Goal: Contribute content: Contribute content

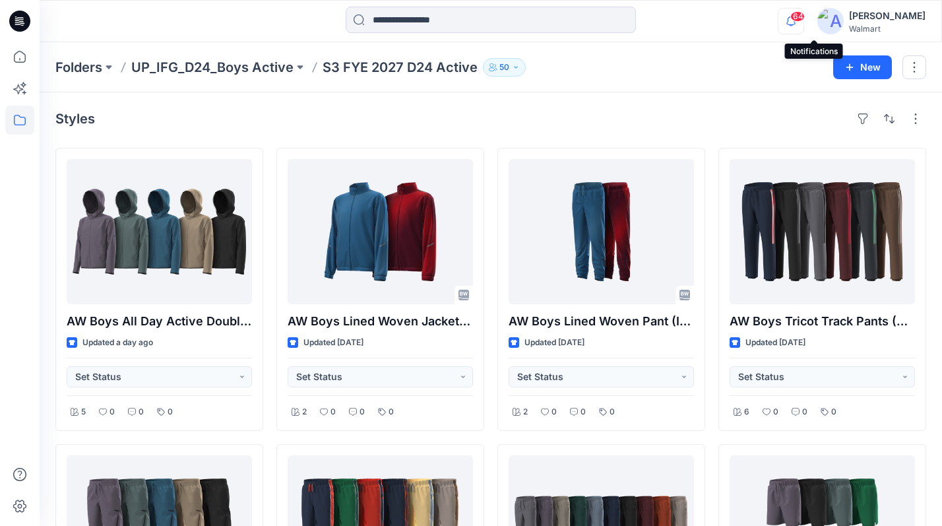
click at [803, 28] on icon "button" at bounding box center [790, 21] width 25 height 26
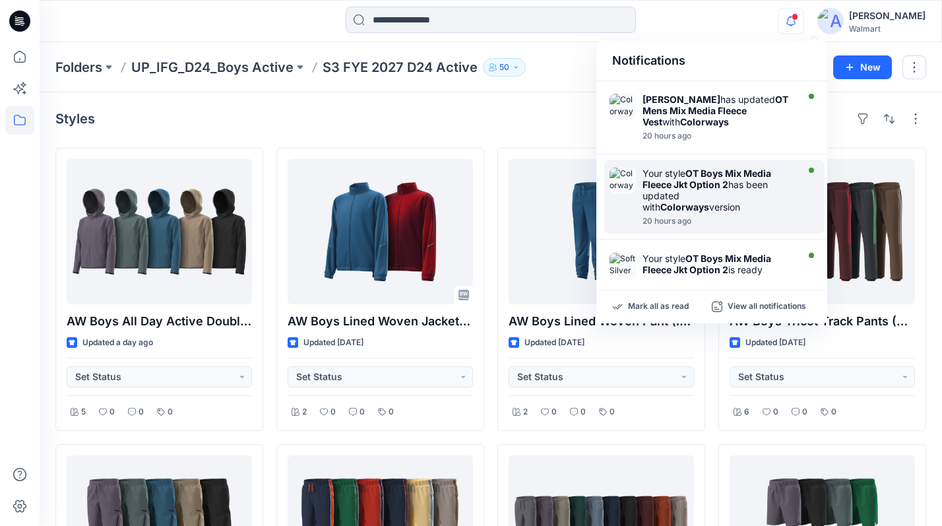
scroll to position [608, 0]
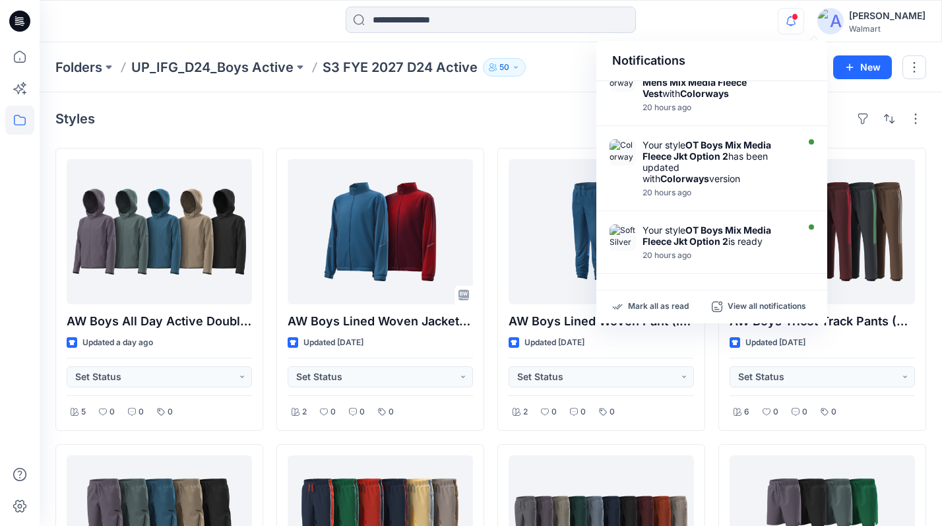
click at [714, 24] on div at bounding box center [490, 21] width 451 height 29
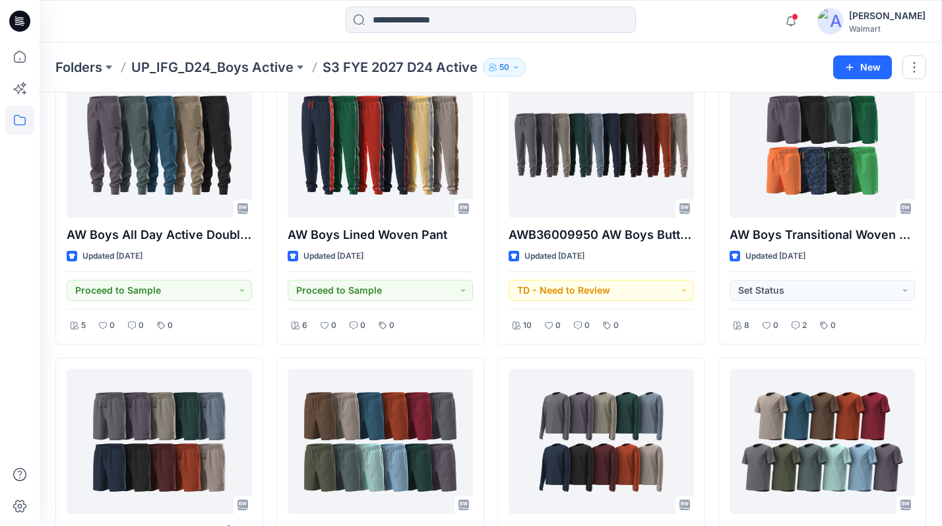
scroll to position [0, 0]
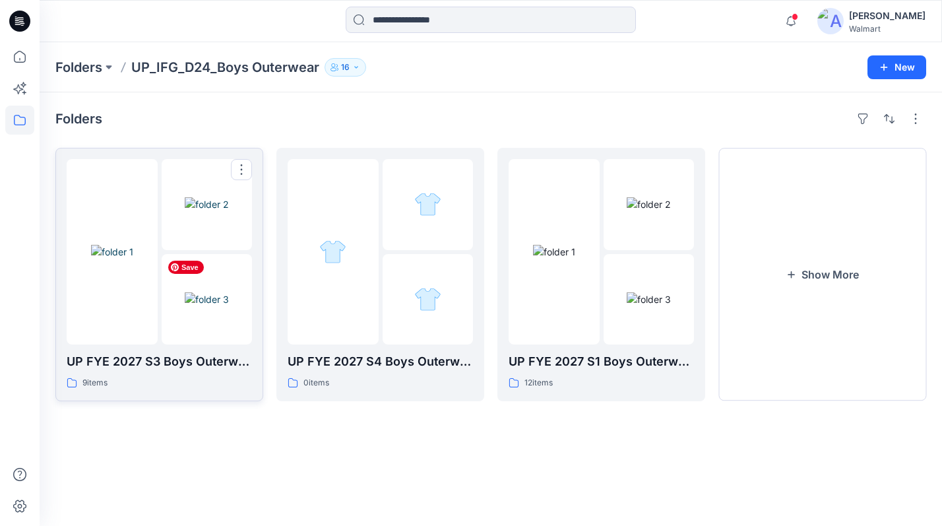
click at [189, 306] on img at bounding box center [207, 299] width 44 height 14
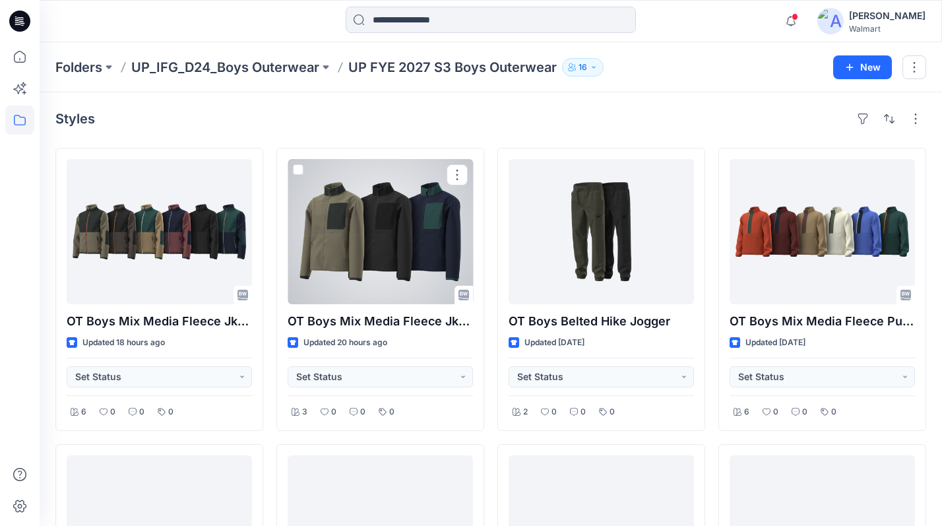
click at [370, 251] on div at bounding box center [380, 231] width 185 height 145
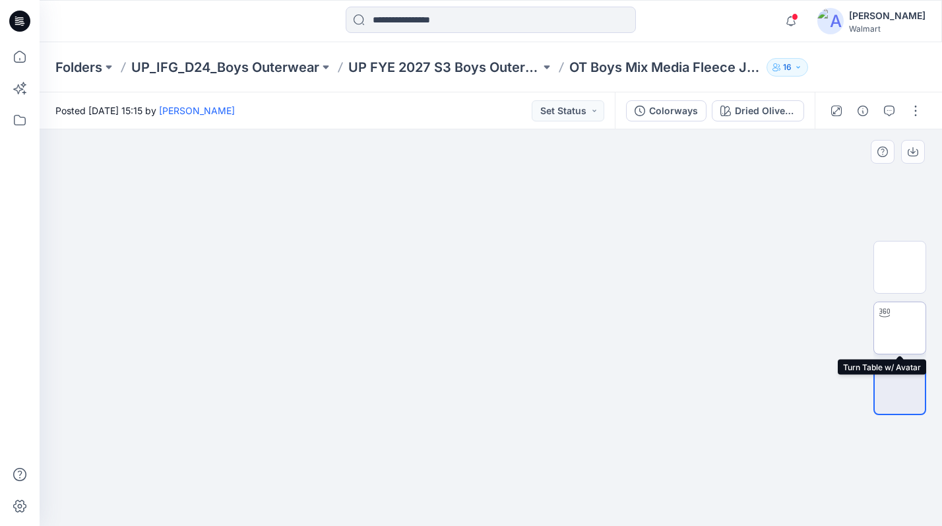
click at [900, 328] on img at bounding box center [900, 328] width 0 height 0
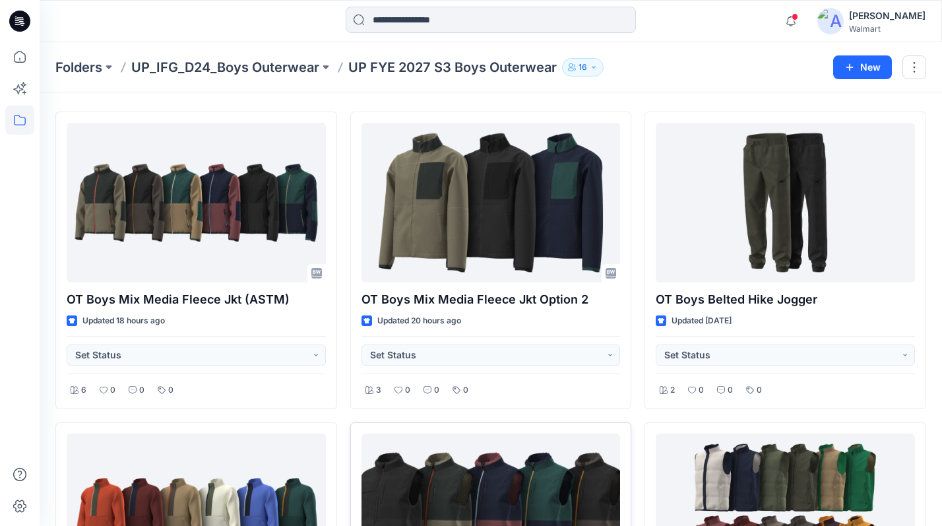
scroll to position [51, 0]
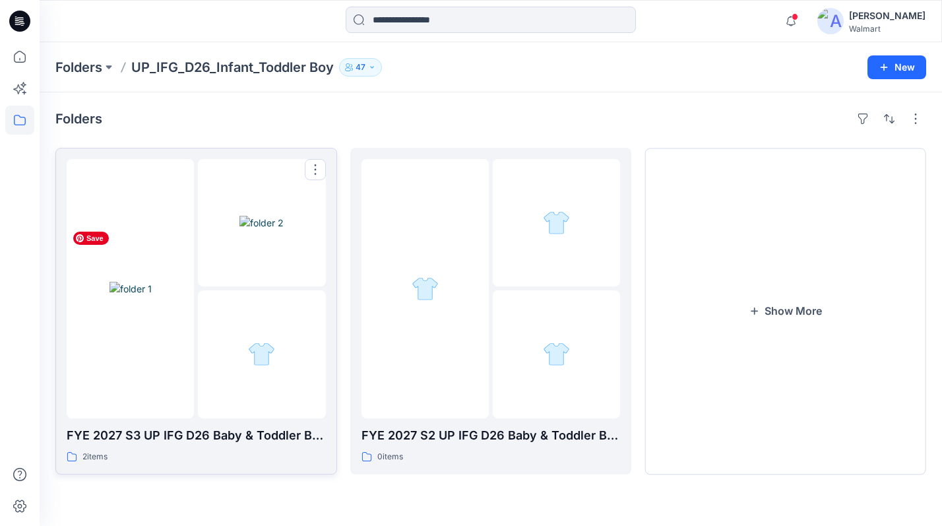
click at [141, 282] on img at bounding box center [130, 289] width 42 height 14
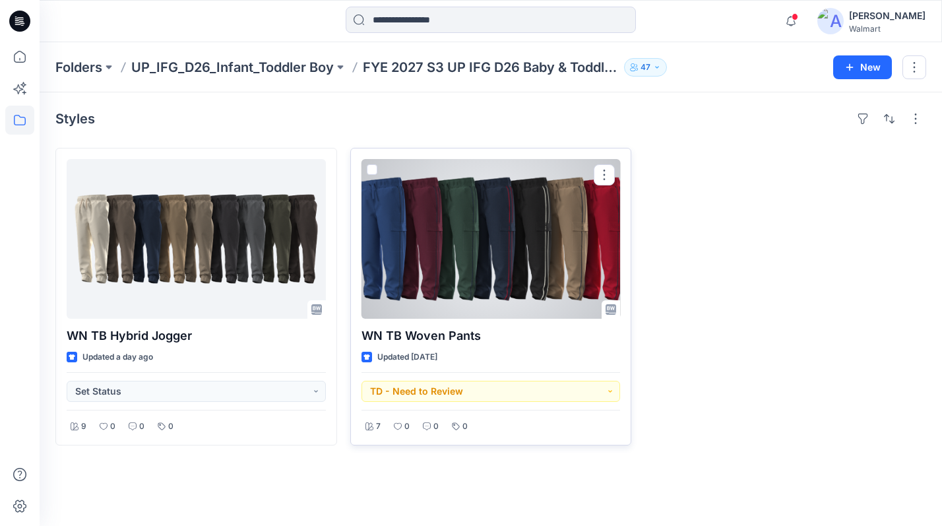
click at [506, 239] on div at bounding box center [490, 239] width 259 height 160
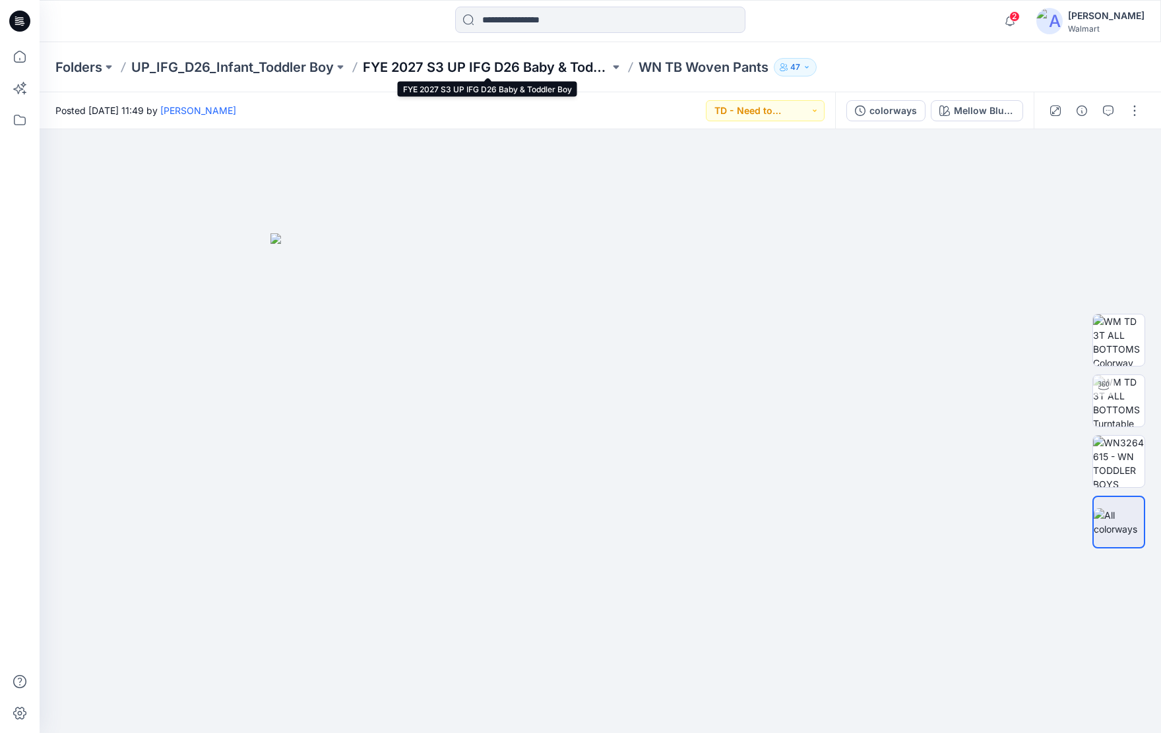
click at [469, 66] on p "FYE 2027 S3 UP IFG D26 Baby & Toddler Boy" at bounding box center [486, 67] width 247 height 18
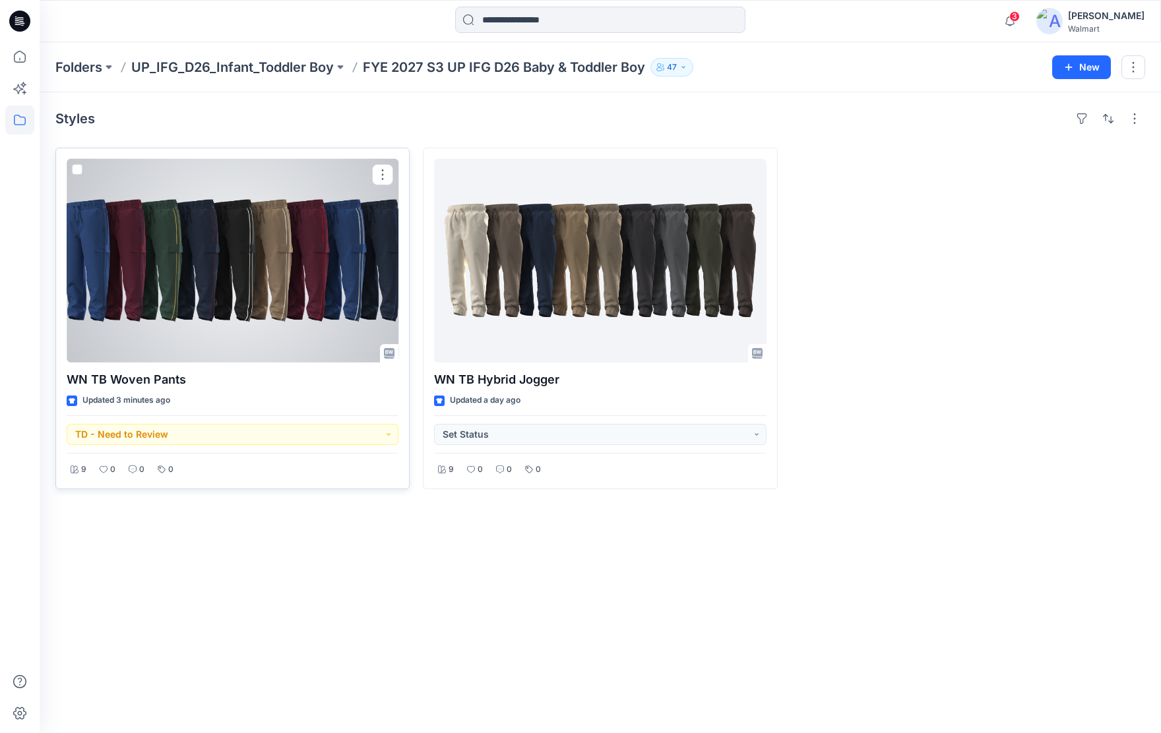
click at [254, 251] on div at bounding box center [233, 261] width 332 height 204
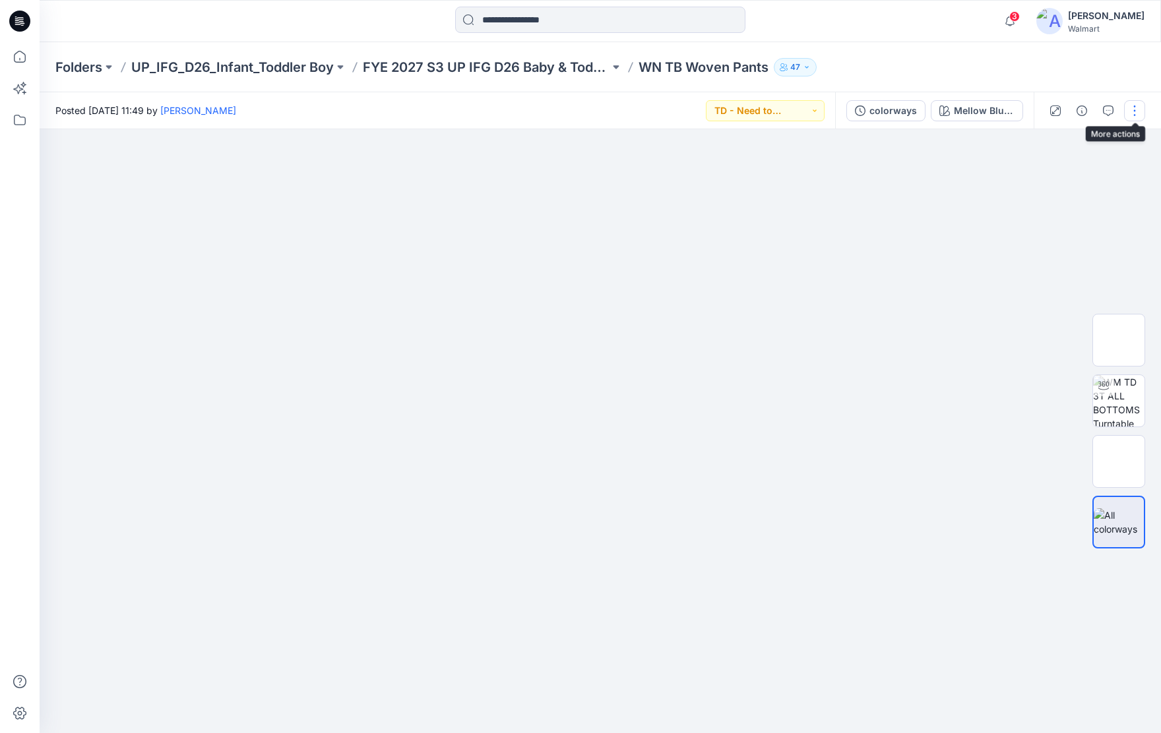
click at [1137, 107] on button "button" at bounding box center [1134, 110] width 21 height 21
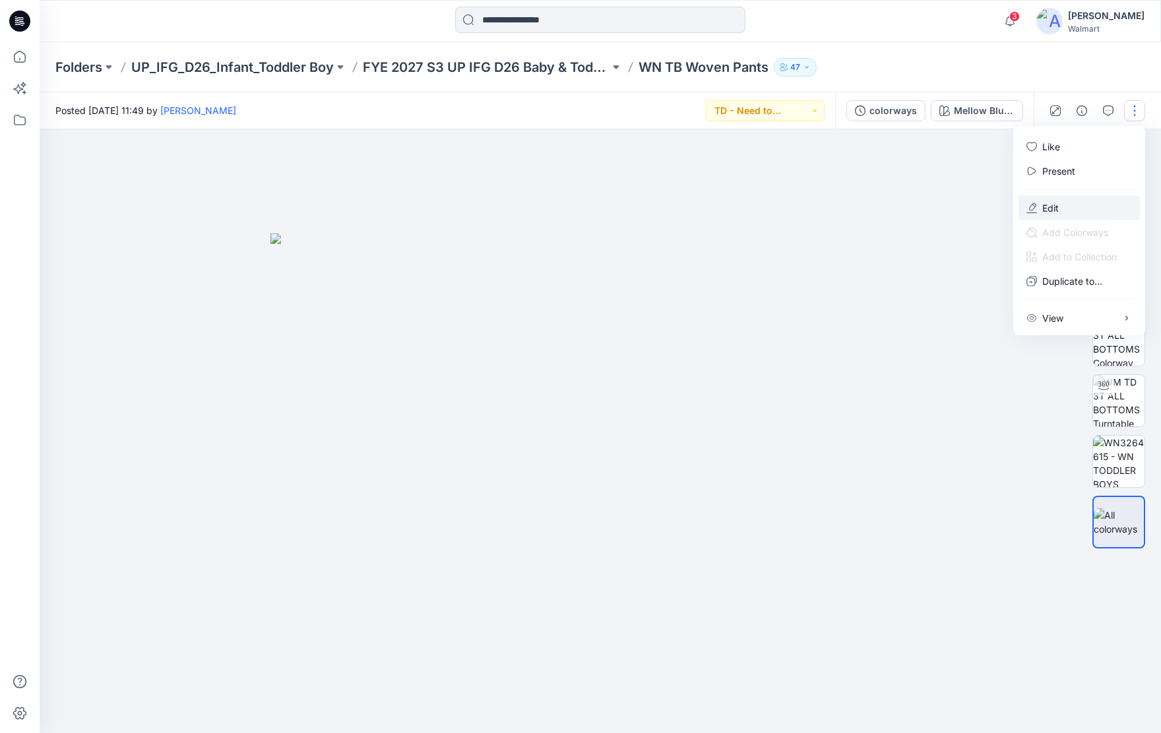
click at [1047, 206] on p "Edit" at bounding box center [1050, 208] width 16 height 14
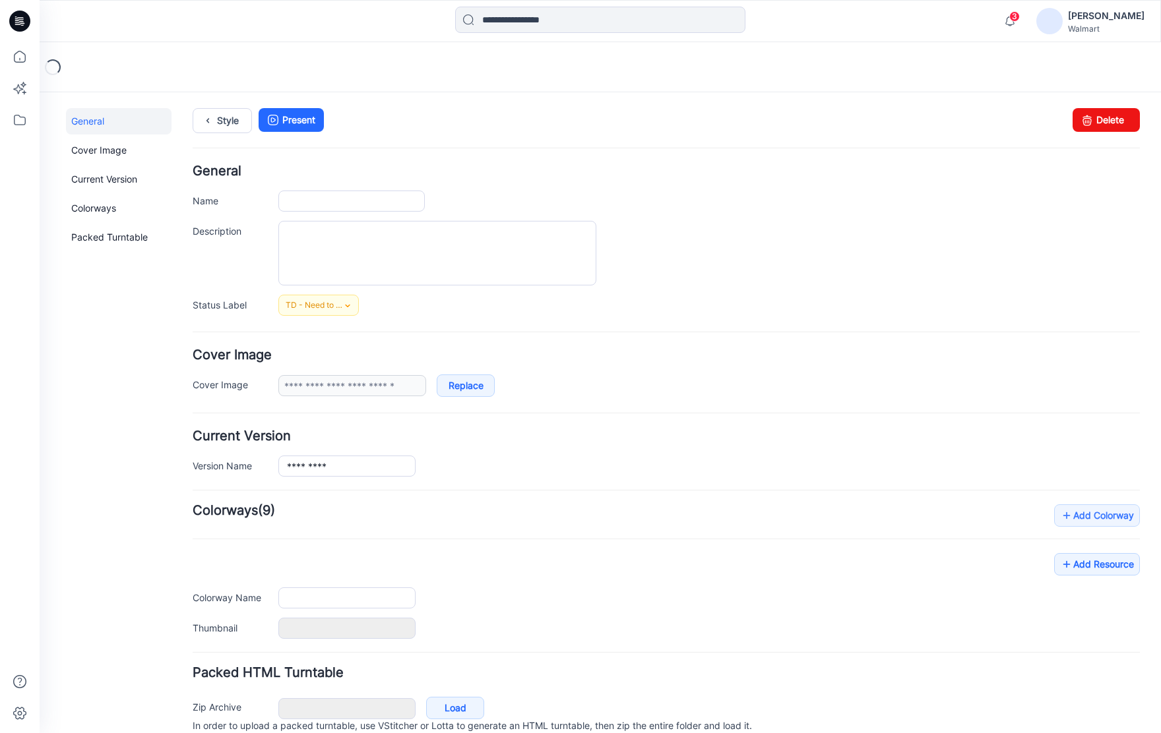
type input "**********"
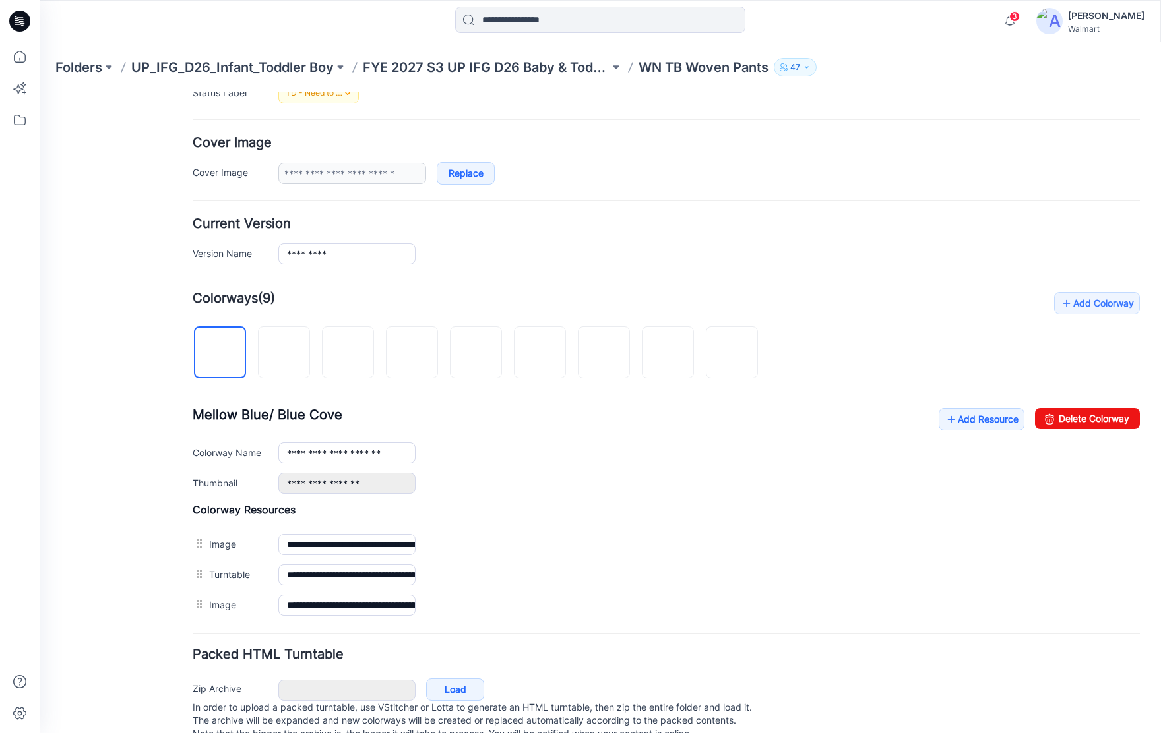
scroll to position [215, 0]
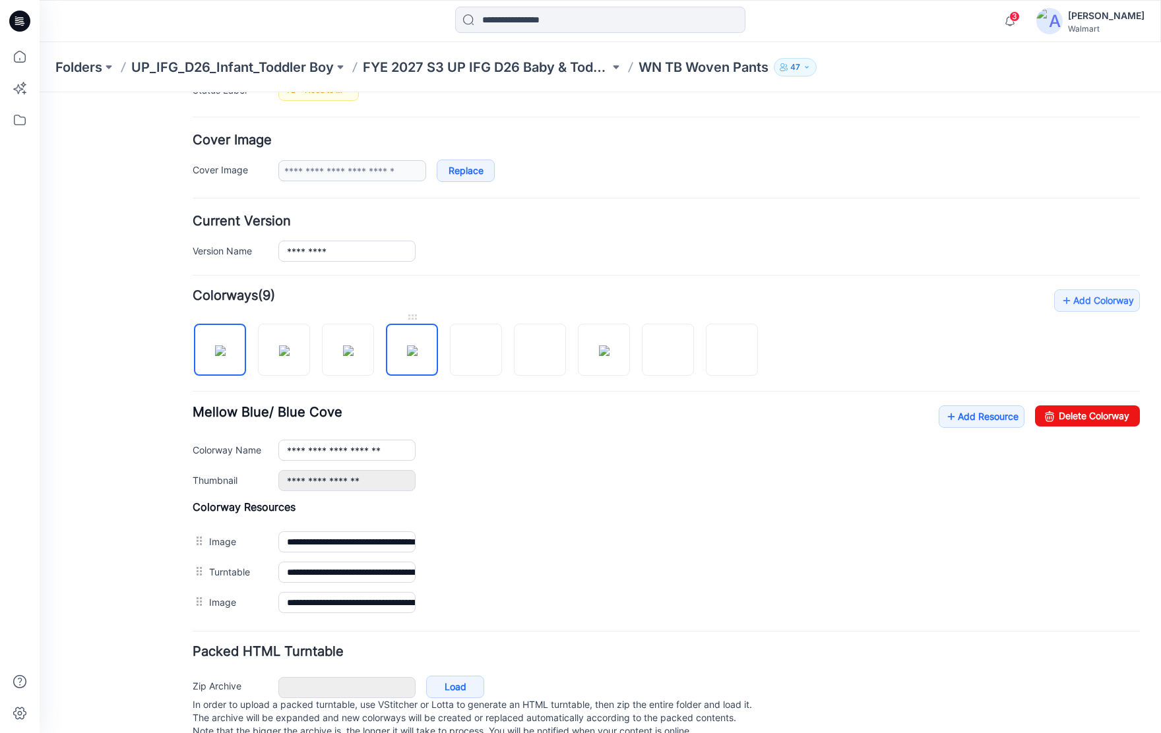
click at [413, 355] on img at bounding box center [412, 351] width 11 height 11
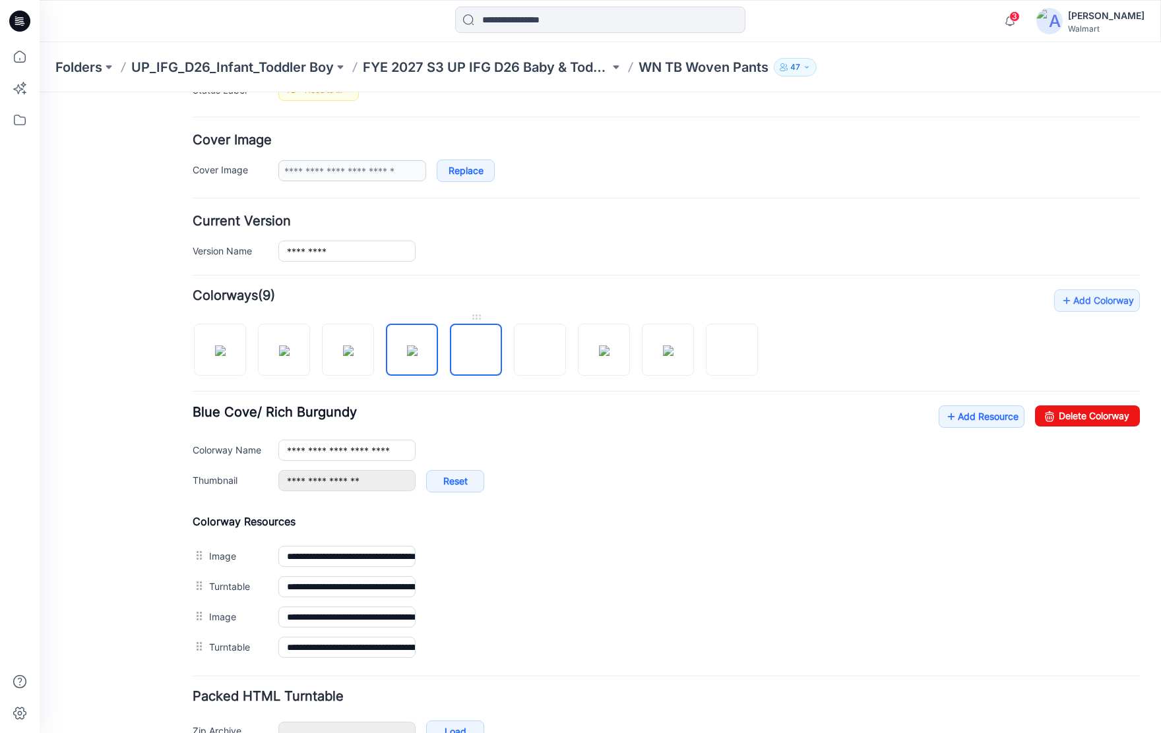
click at [476, 351] on img at bounding box center [476, 351] width 0 height 0
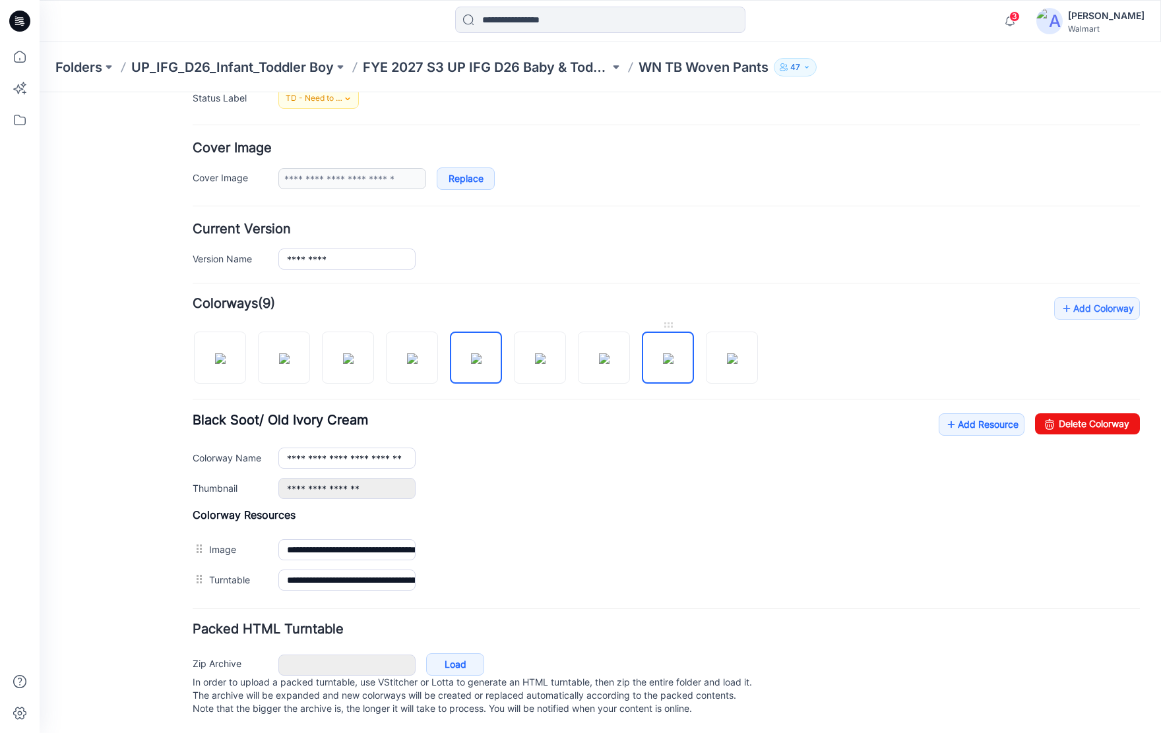
click at [667, 353] on img at bounding box center [668, 358] width 11 height 11
click at [353, 353] on img at bounding box center [348, 358] width 11 height 11
click at [414, 359] on img at bounding box center [412, 358] width 11 height 11
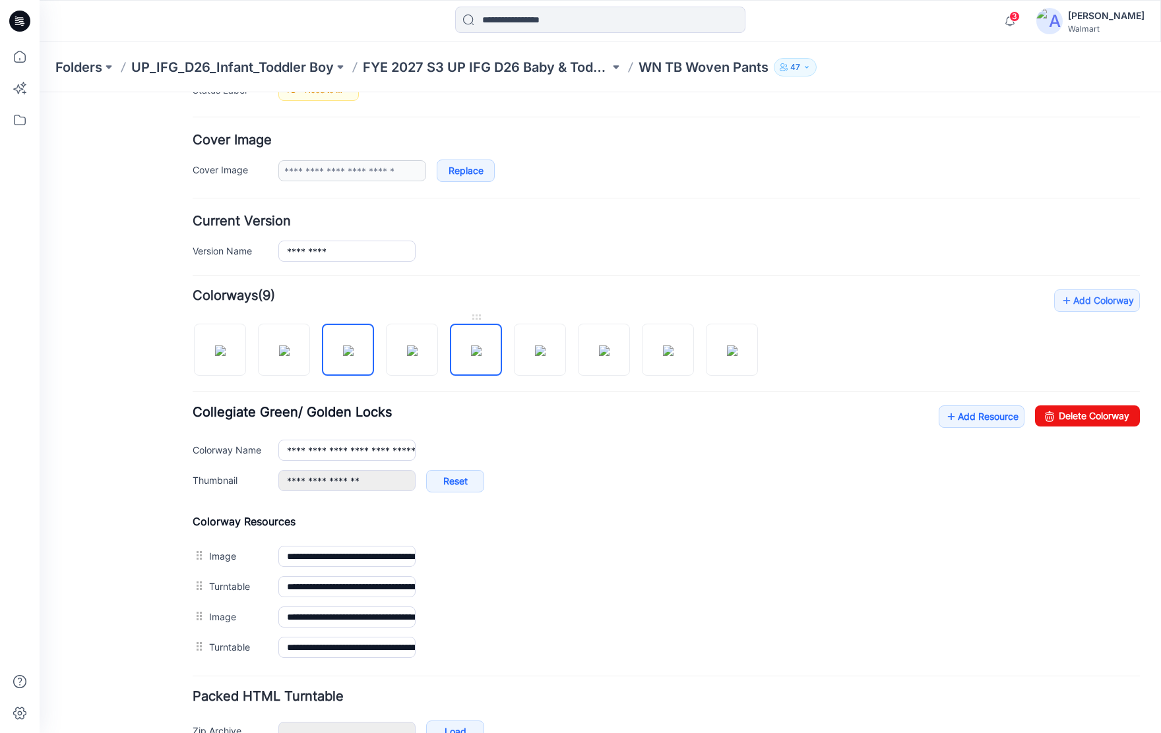
click at [478, 351] on img at bounding box center [476, 351] width 11 height 11
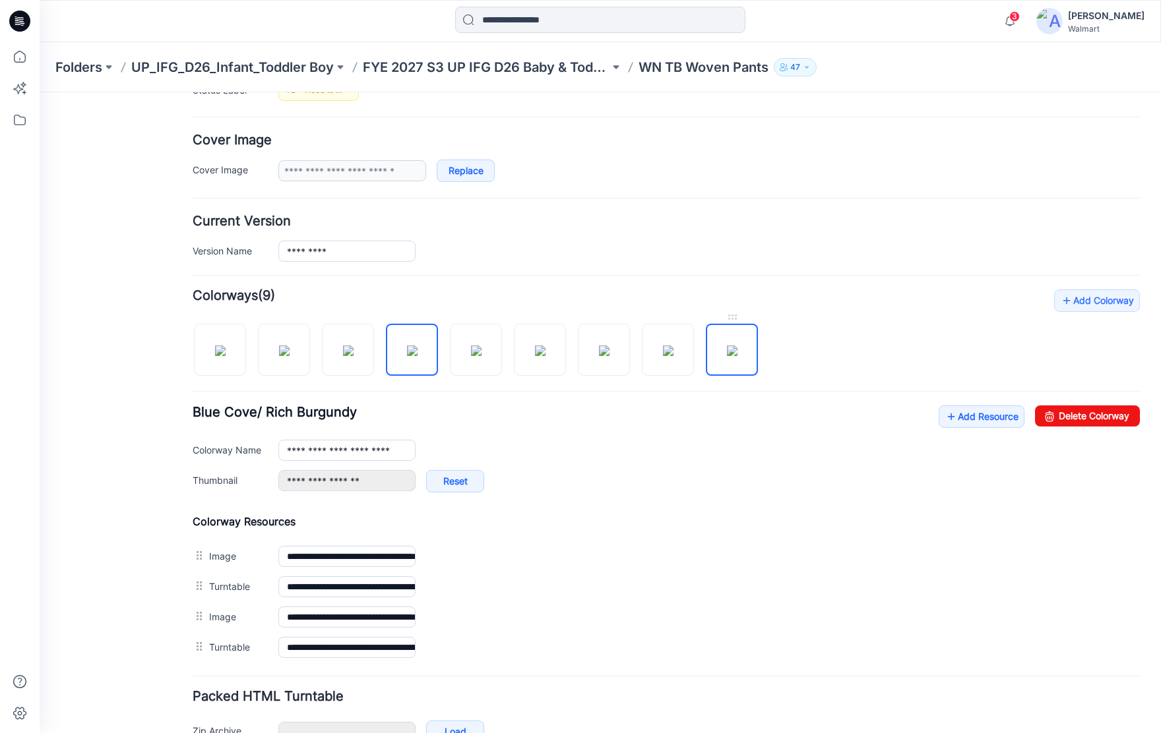
click at [730, 346] on img at bounding box center [732, 351] width 11 height 11
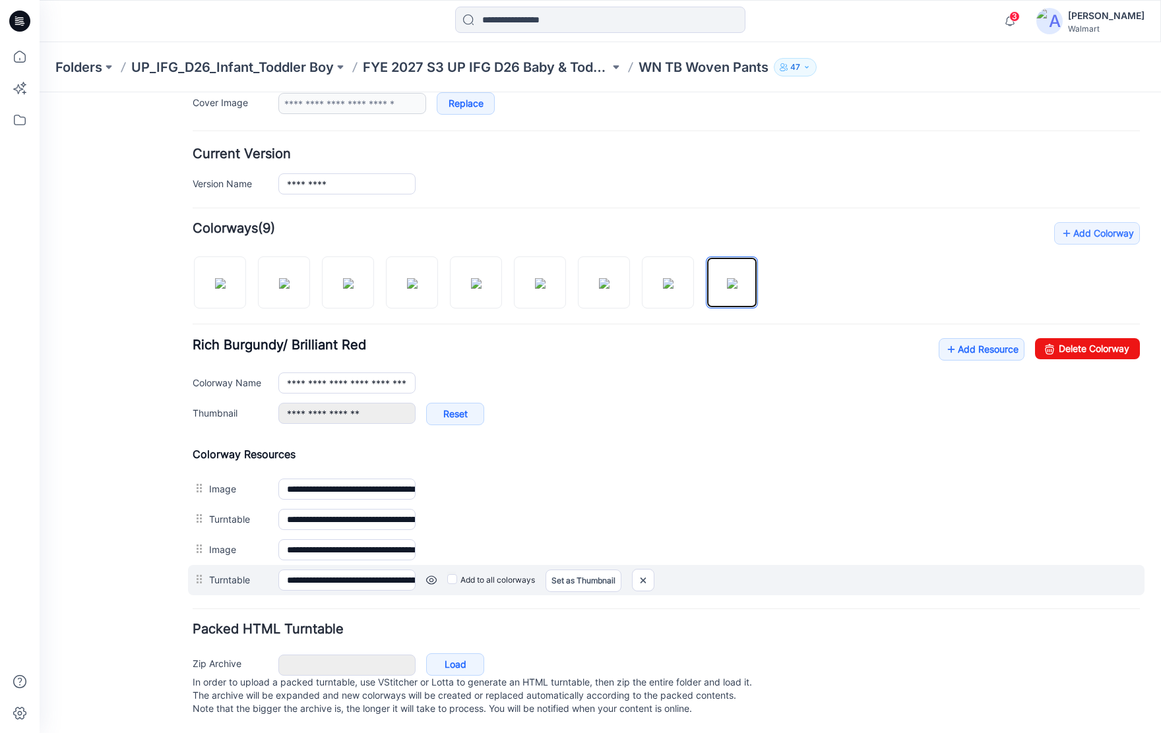
scroll to position [295, 0]
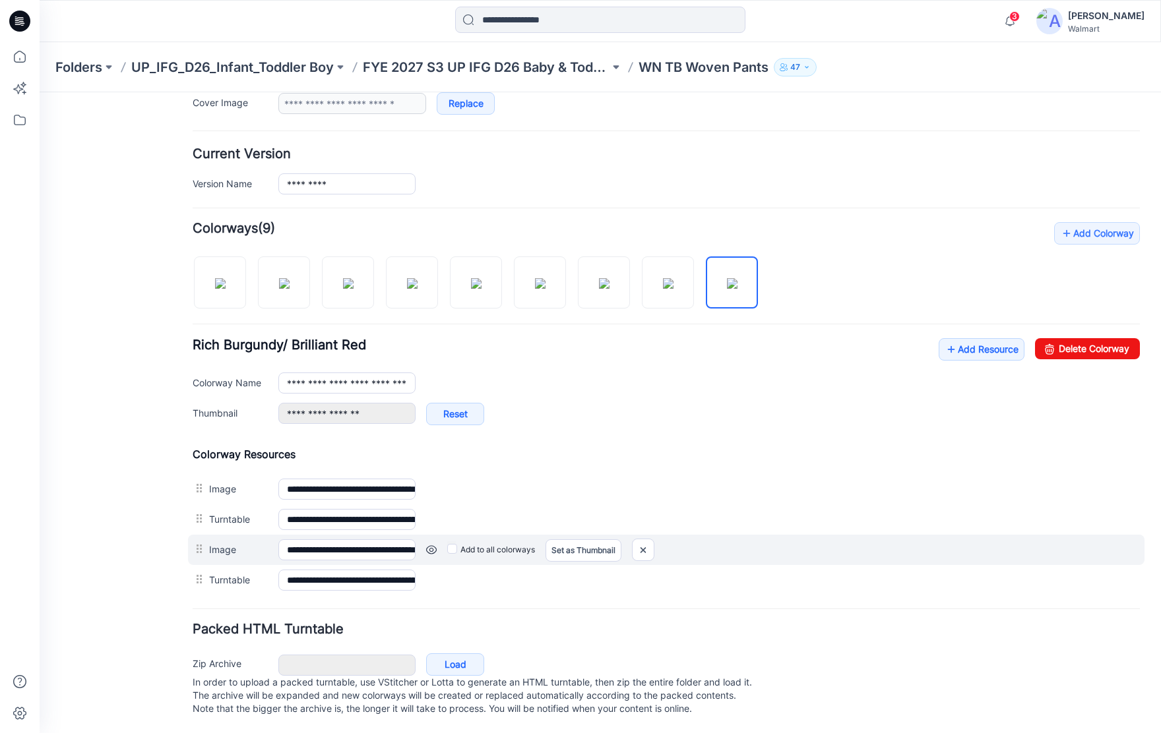
click at [431, 545] on link at bounding box center [431, 550] width 11 height 11
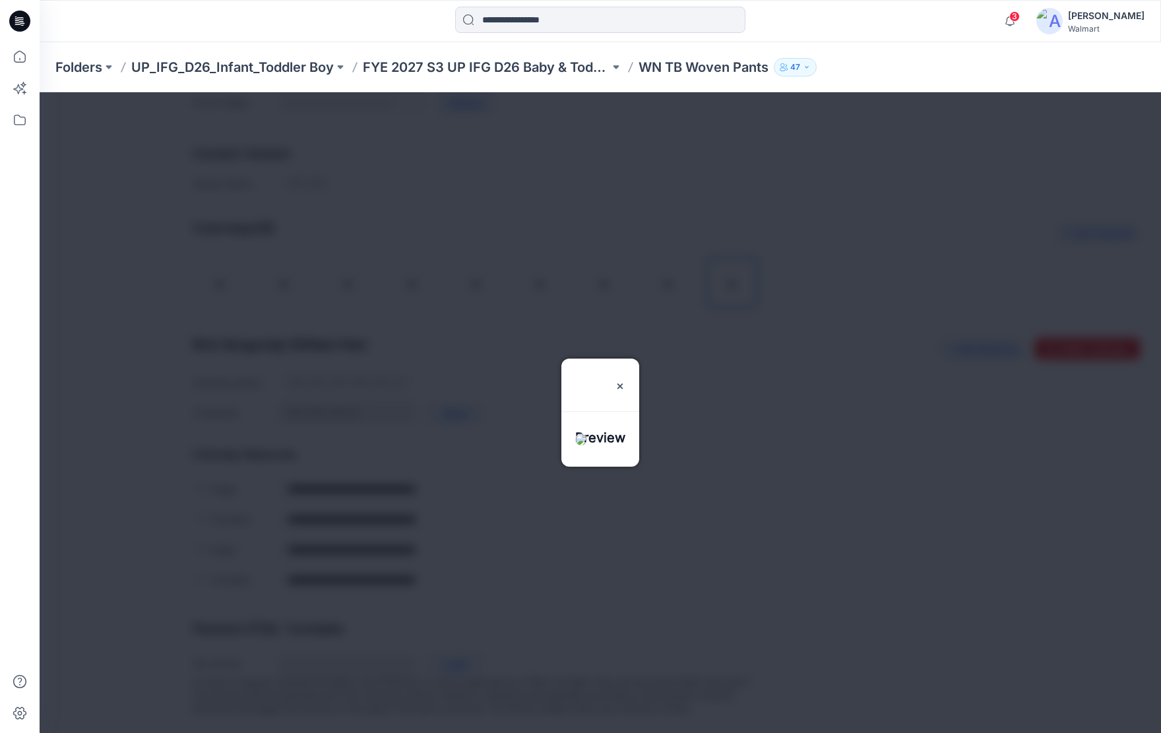
click at [496, 585] on div at bounding box center [600, 412] width 1121 height 641
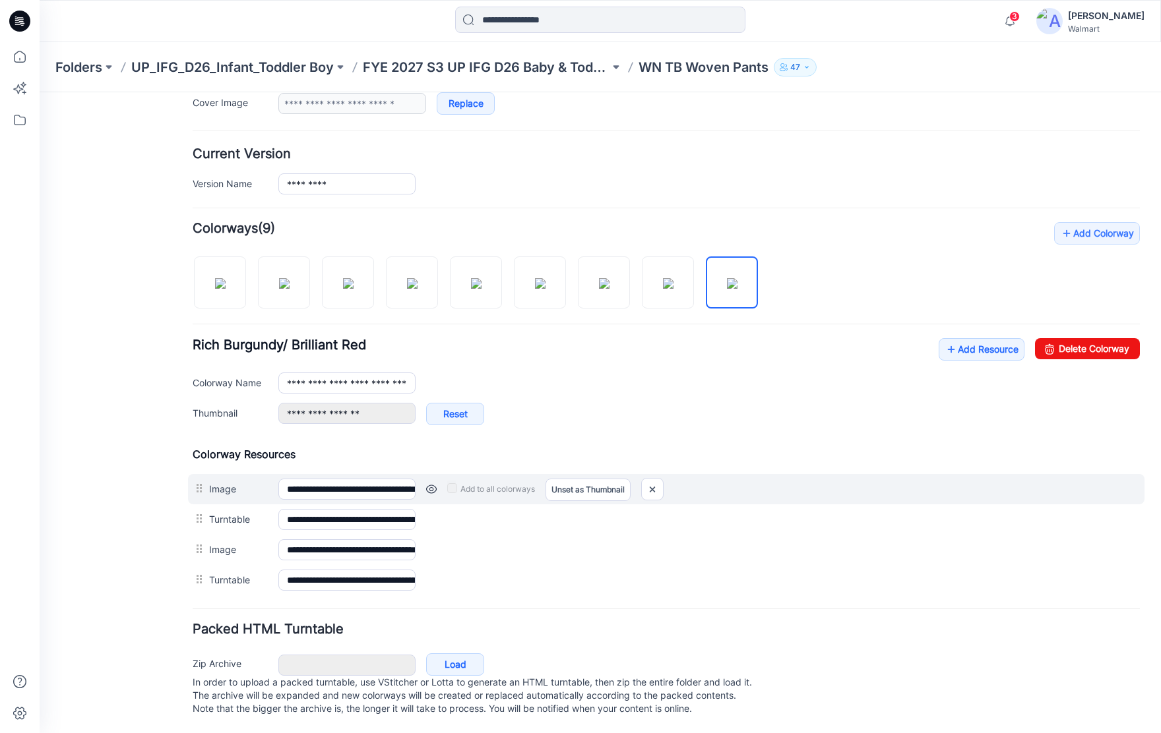
click at [431, 484] on link at bounding box center [431, 489] width 11 height 11
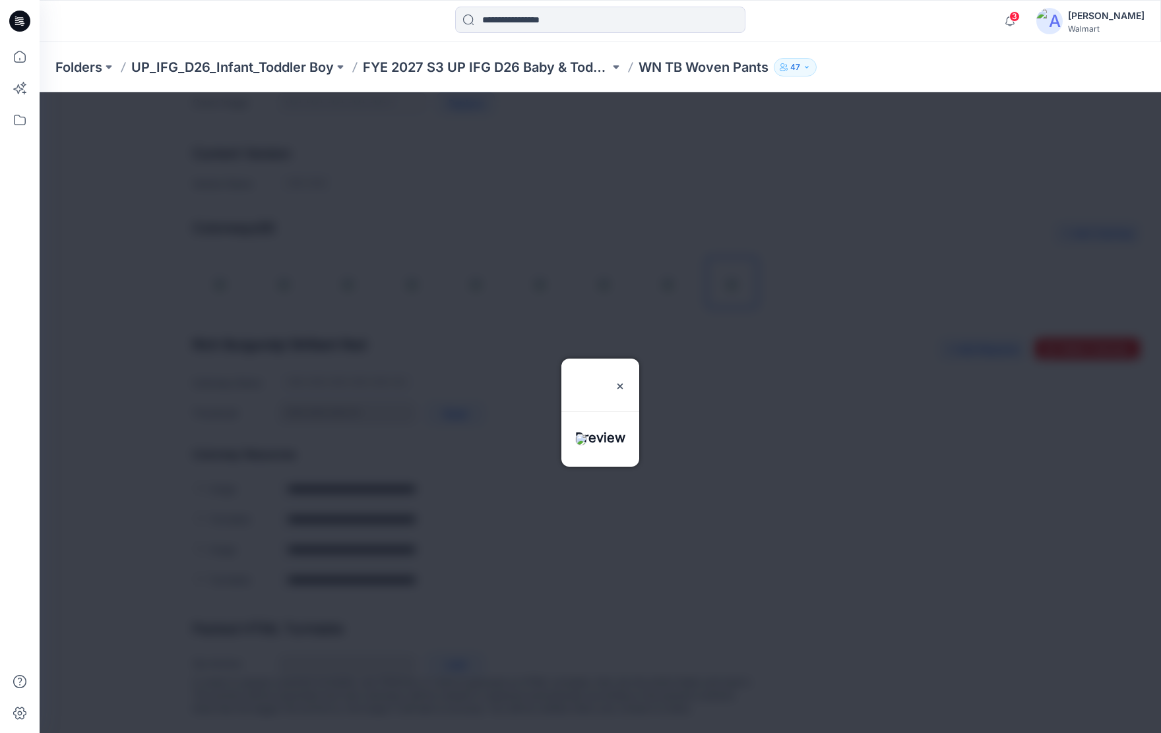
click at [492, 607] on div at bounding box center [600, 412] width 1121 height 641
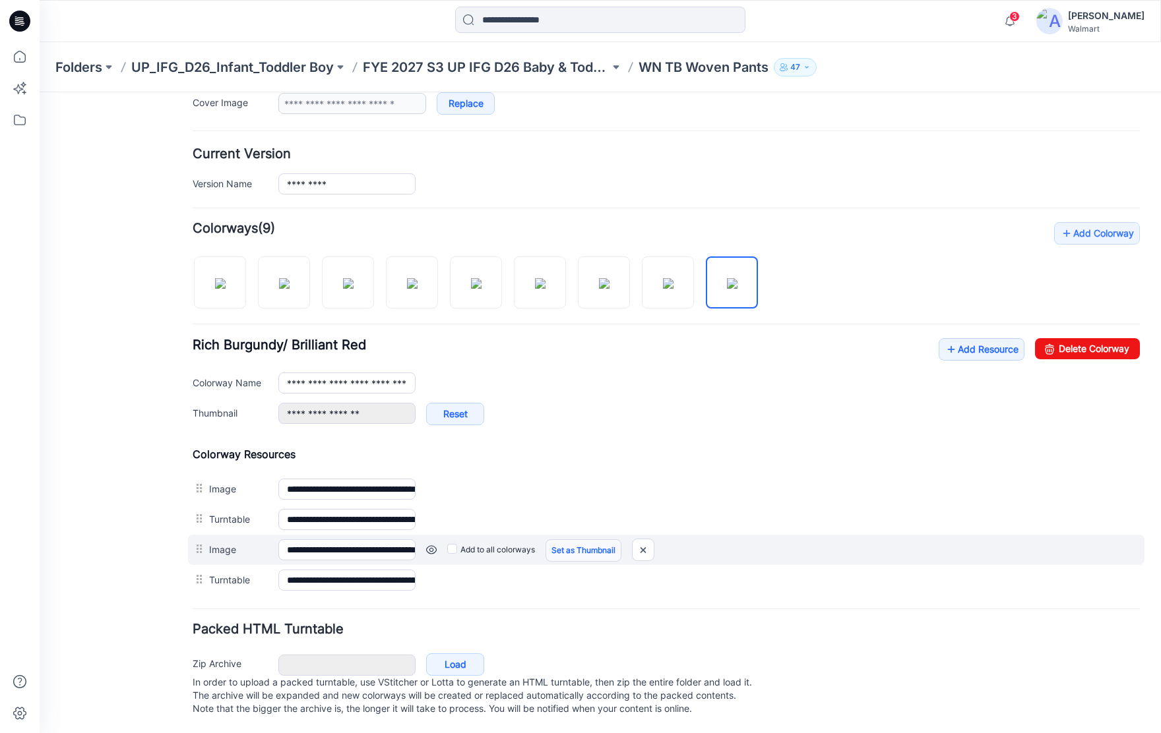
click at [586, 541] on link "Set as Thumbnail" at bounding box center [583, 550] width 76 height 22
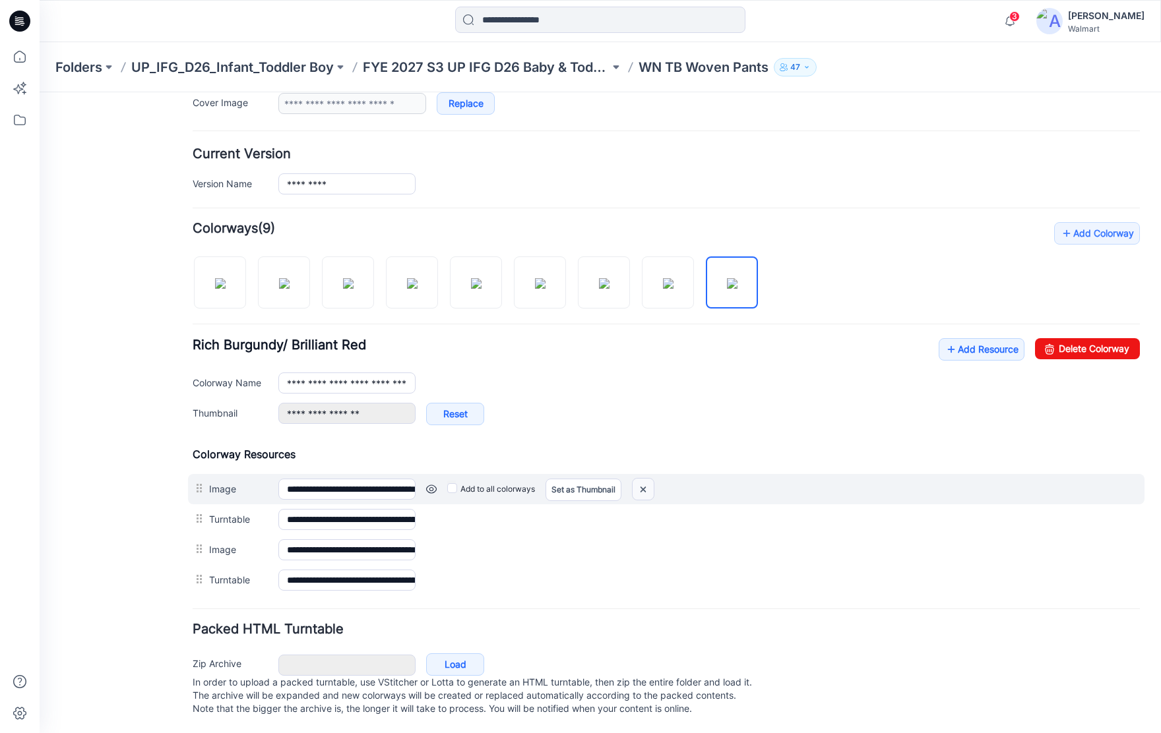
click at [648, 479] on img at bounding box center [642, 490] width 21 height 22
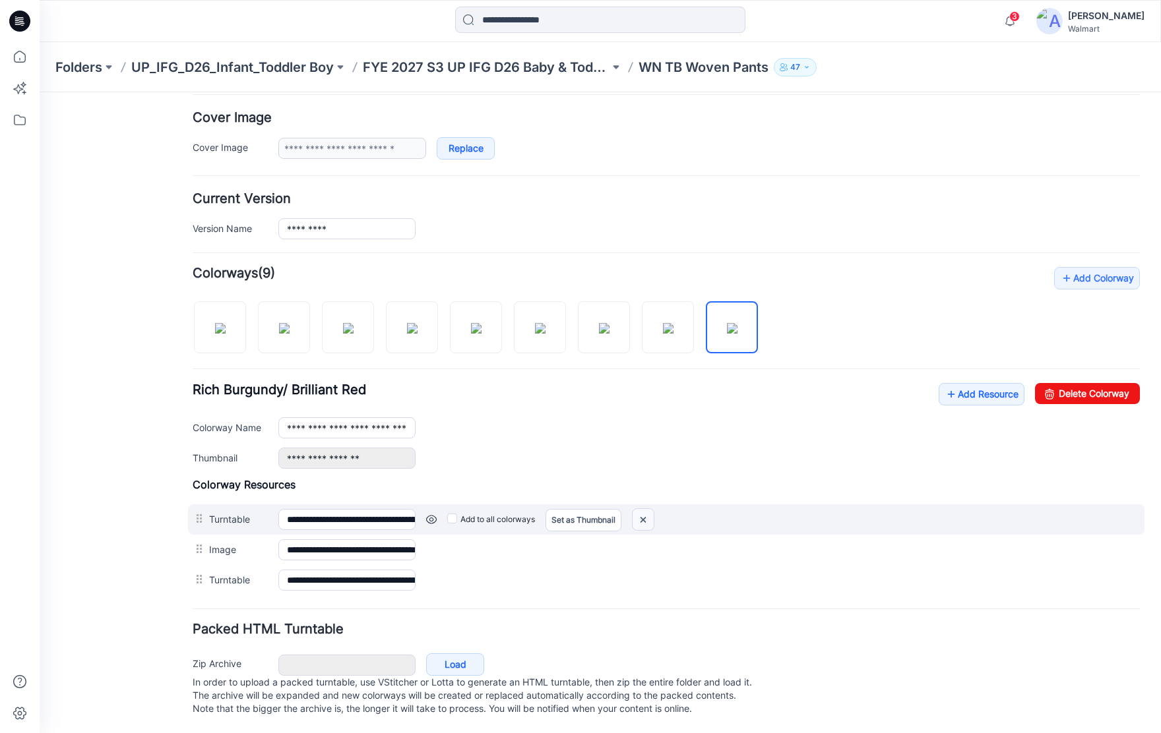
click at [643, 509] on img at bounding box center [642, 520] width 21 height 22
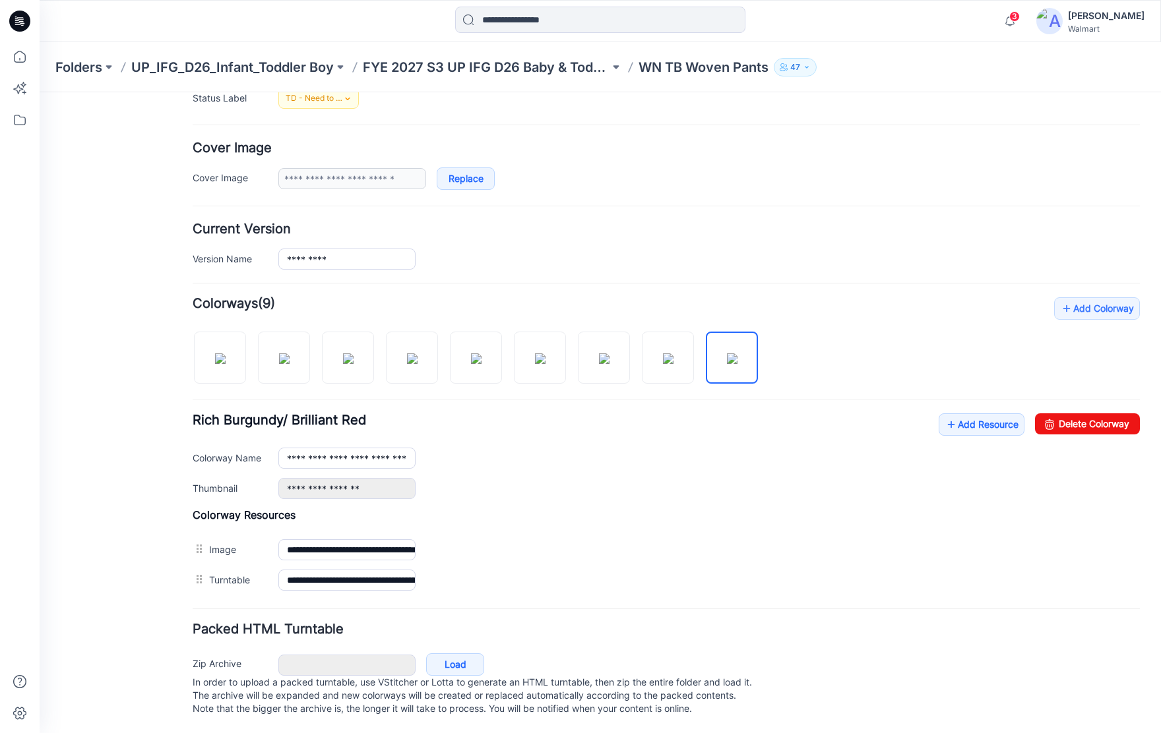
scroll to position [221, 0]
click at [226, 353] on img at bounding box center [220, 358] width 11 height 11
click at [288, 353] on img at bounding box center [284, 358] width 11 height 11
click at [352, 353] on img at bounding box center [348, 358] width 11 height 11
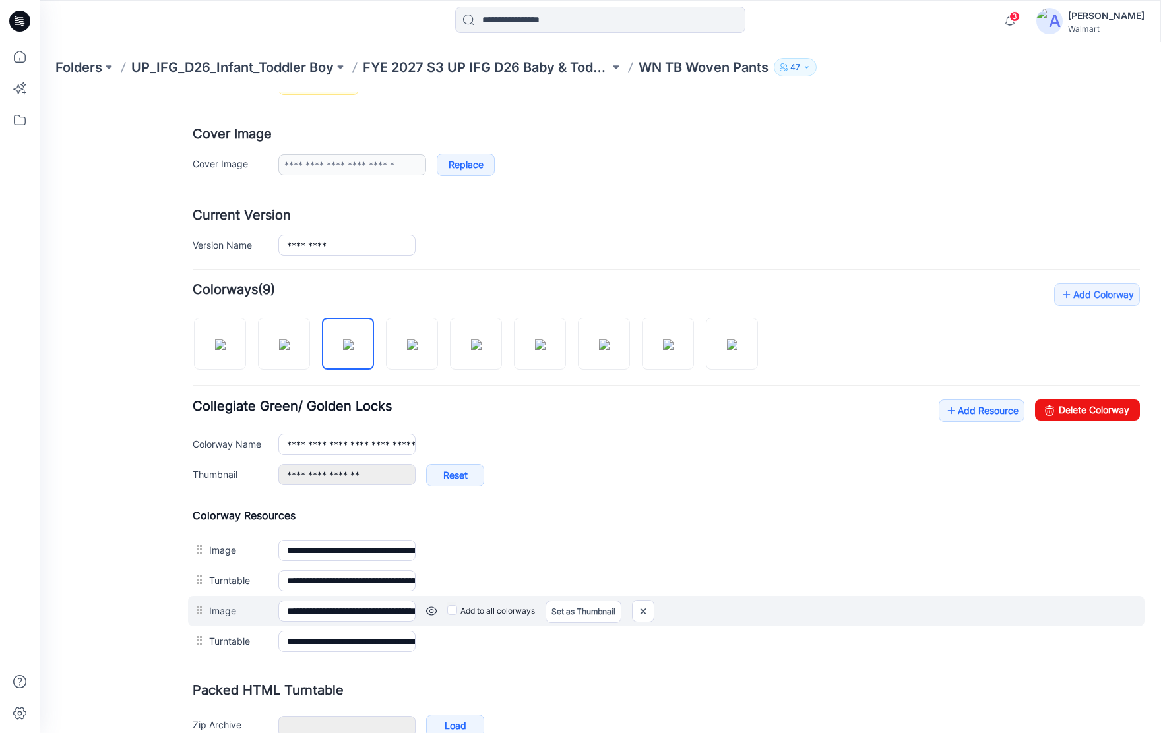
click at [431, 613] on link at bounding box center [431, 611] width 11 height 11
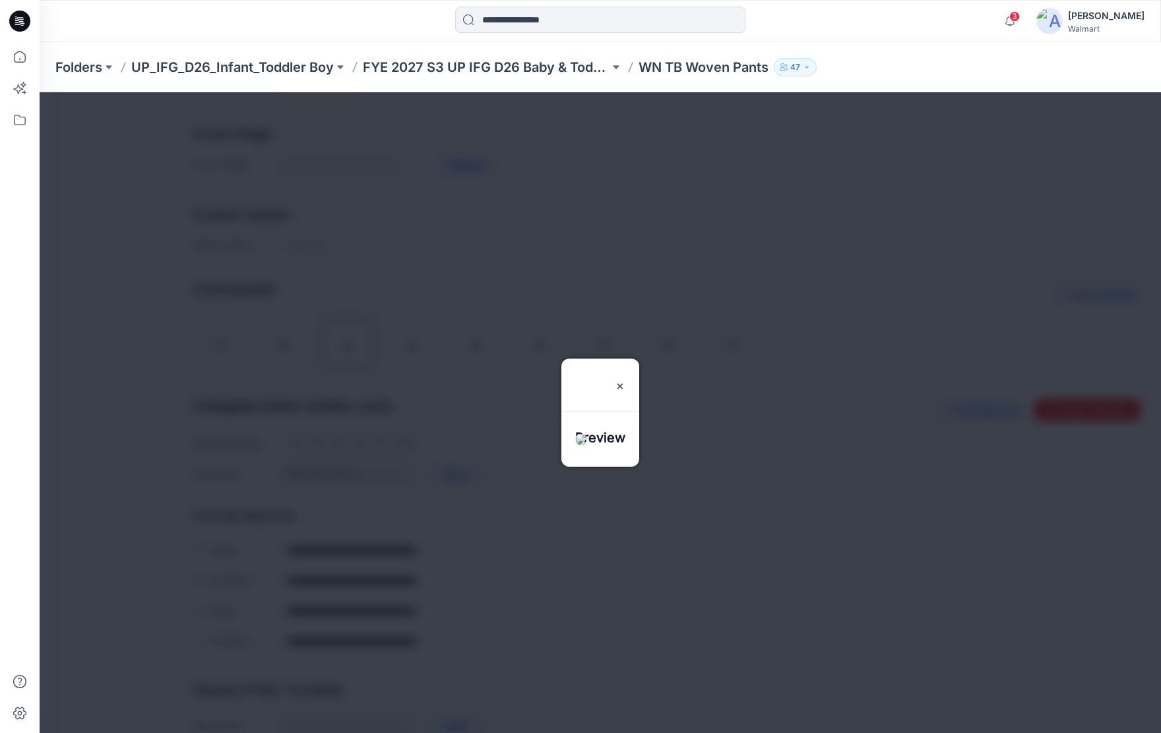
click at [591, 642] on div at bounding box center [600, 412] width 1121 height 641
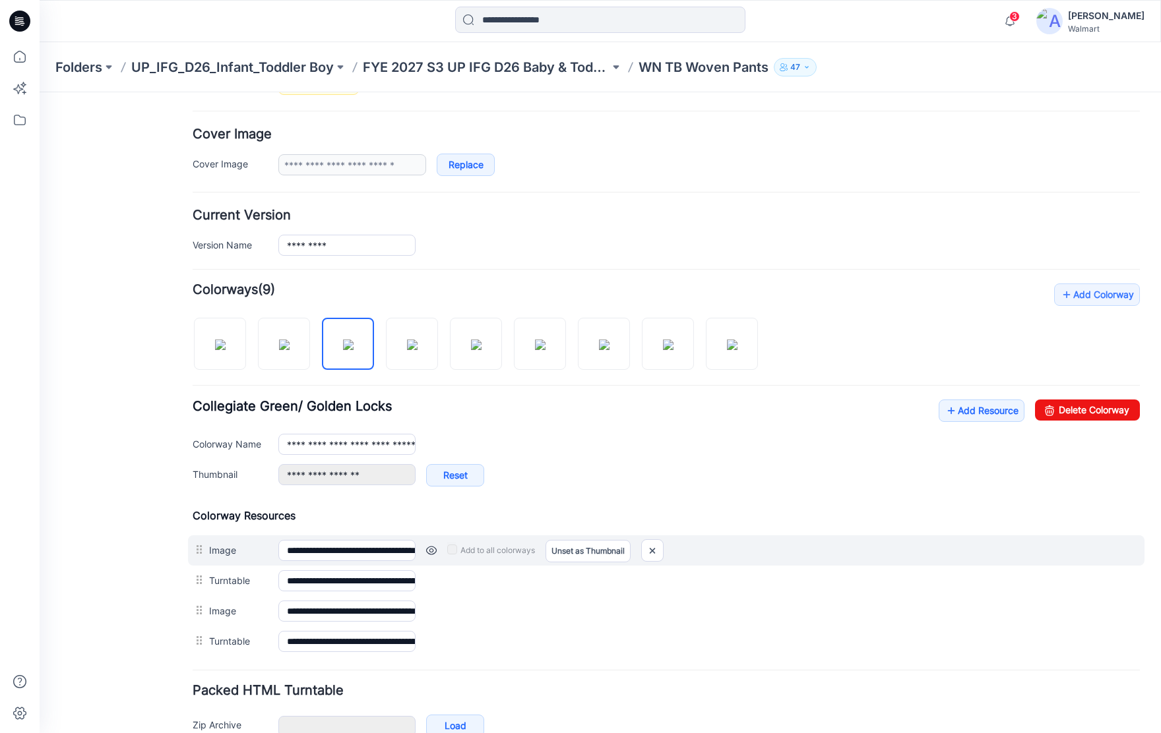
click at [429, 553] on link at bounding box center [431, 550] width 11 height 11
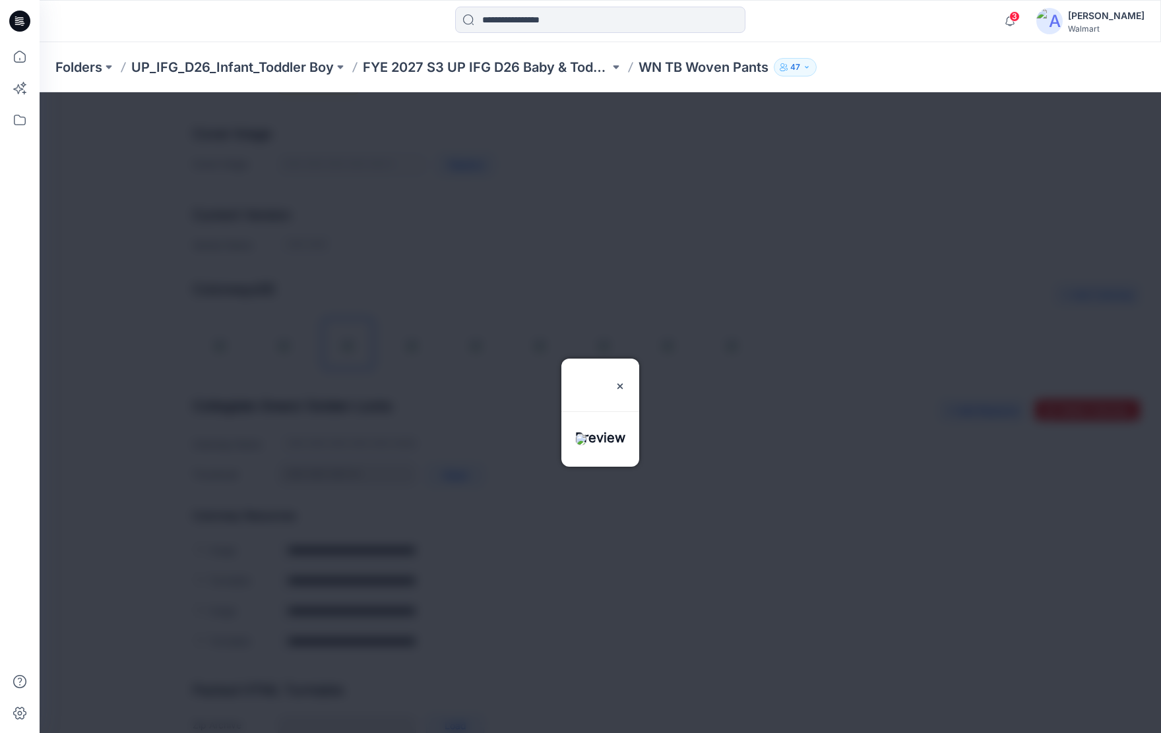
click at [614, 649] on div at bounding box center [600, 412] width 1121 height 641
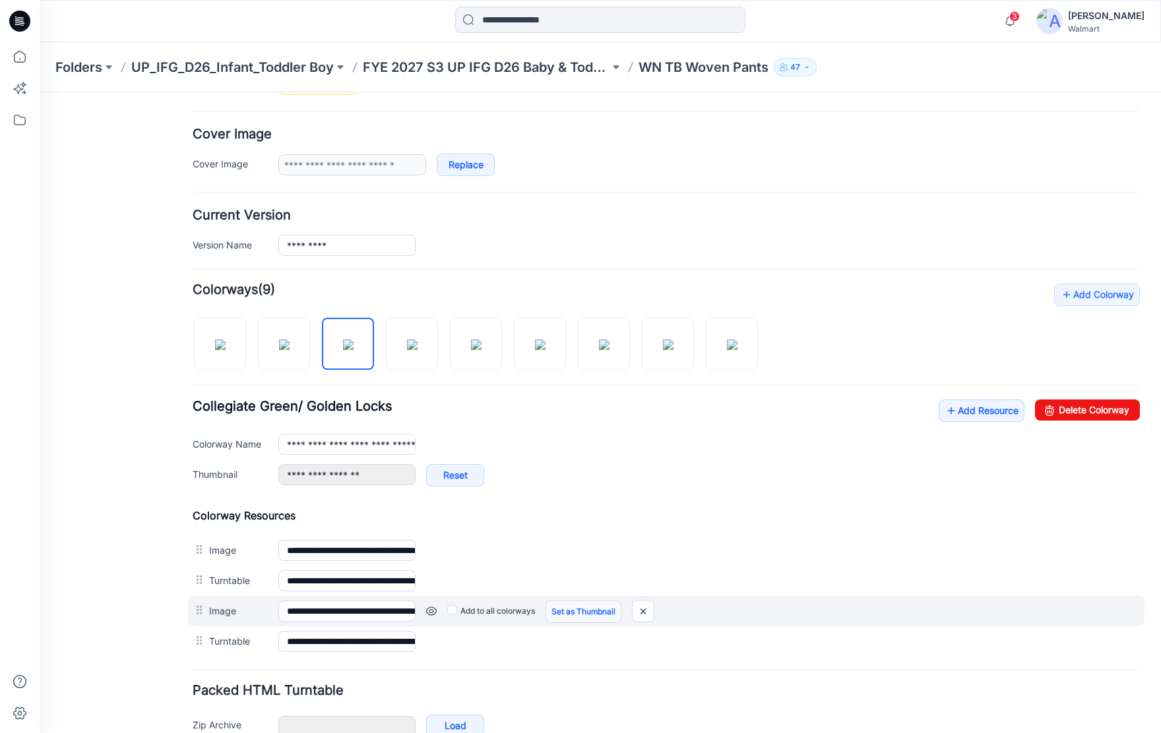
click at [588, 616] on link "Set as Thumbnail" at bounding box center [583, 612] width 76 height 22
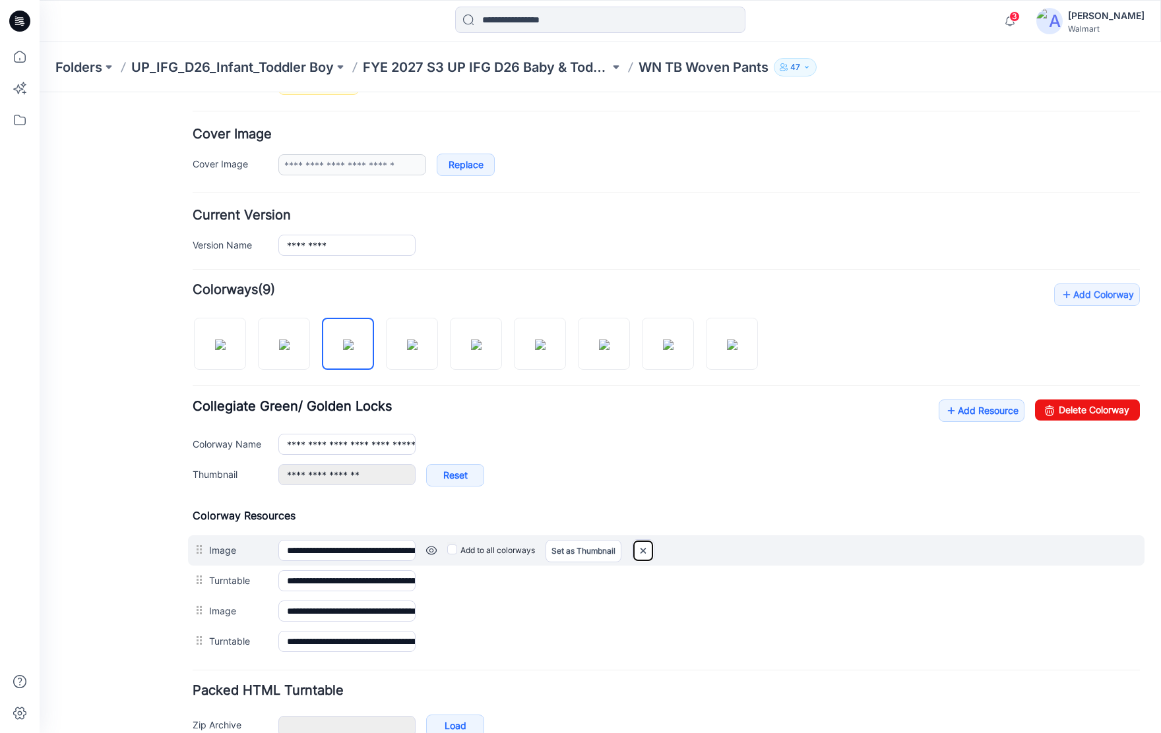
click at [642, 551] on img at bounding box center [642, 551] width 21 height 22
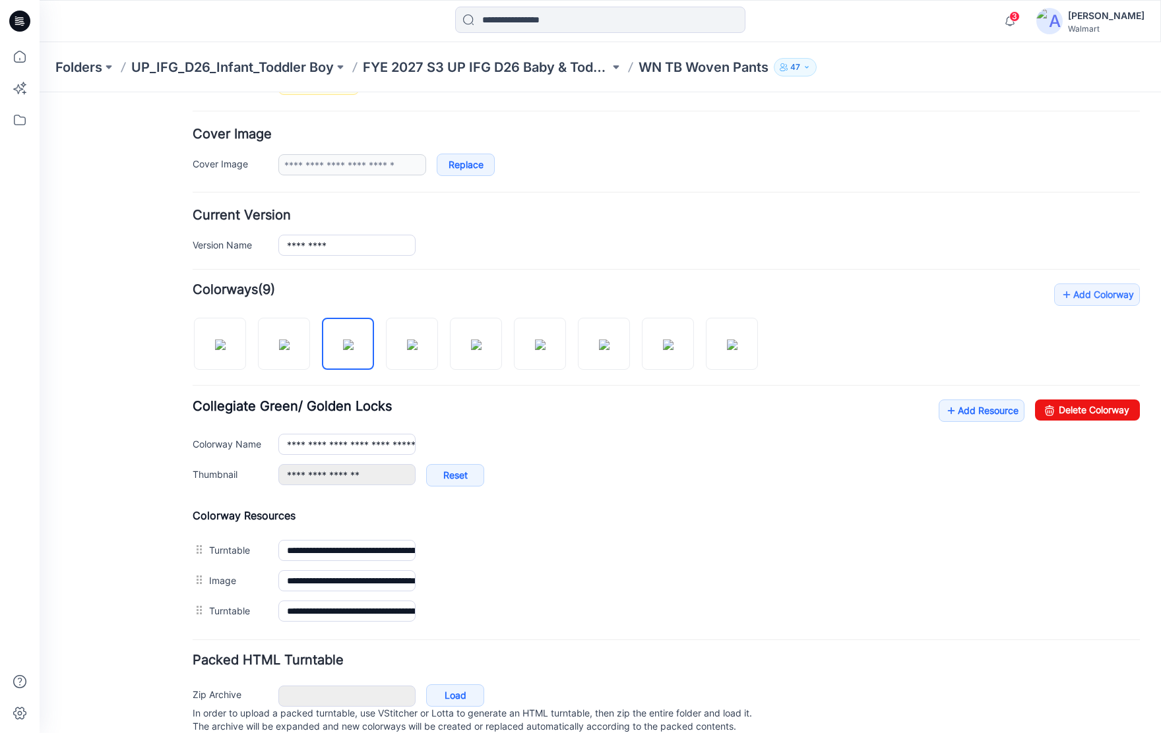
click at [40, 92] on img at bounding box center [40, 92] width 0 height 0
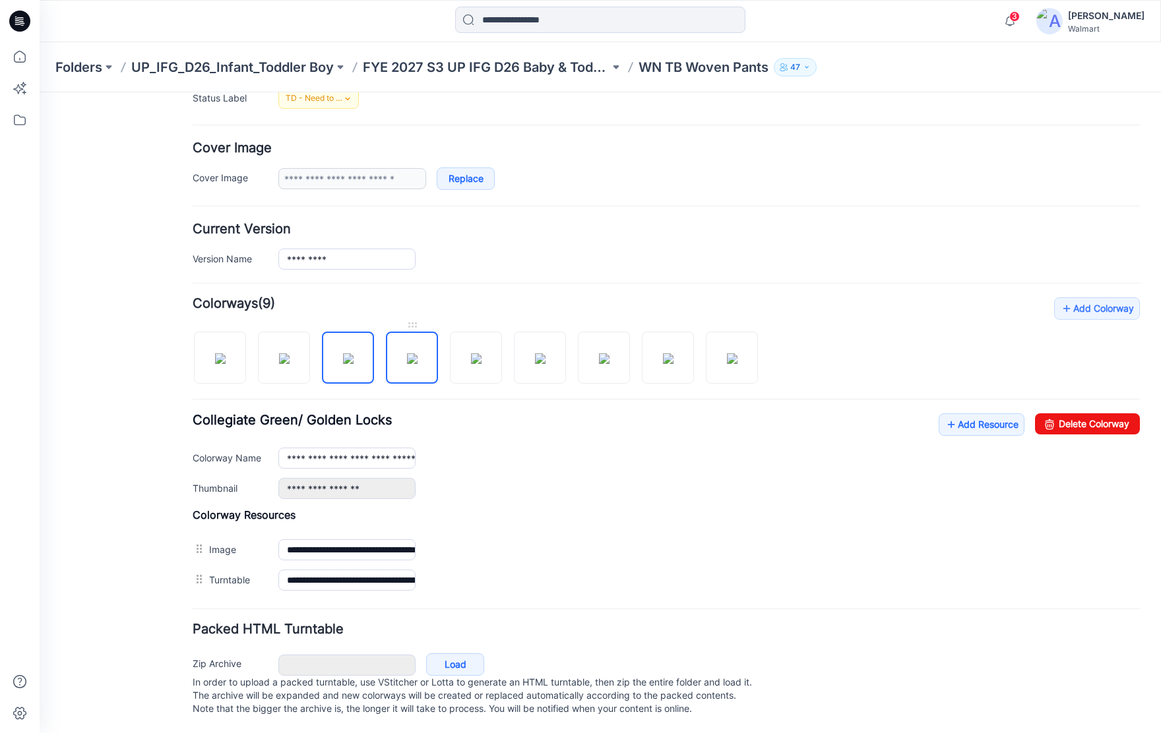
drag, startPoint x: 417, startPoint y: 356, endPoint x: 431, endPoint y: 354, distance: 14.0
click at [417, 357] on img at bounding box center [412, 358] width 11 height 11
type input "**********"
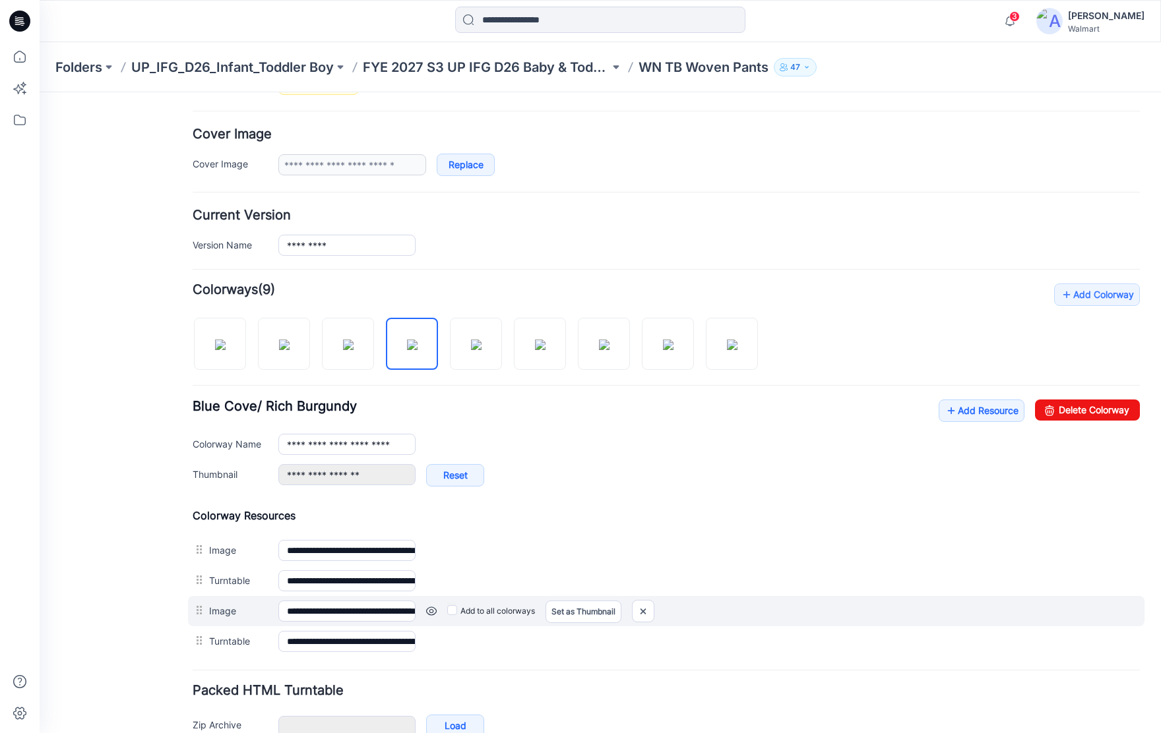
click at [433, 613] on link at bounding box center [431, 611] width 11 height 11
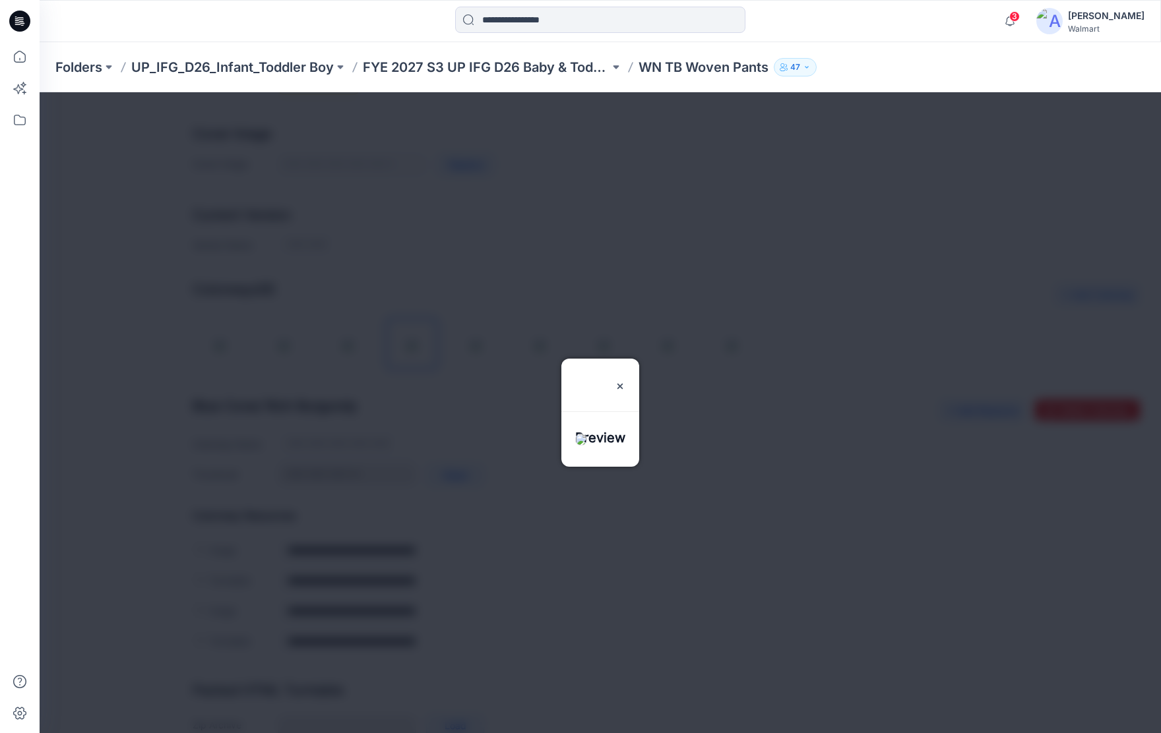
click at [528, 671] on div at bounding box center [600, 412] width 1121 height 641
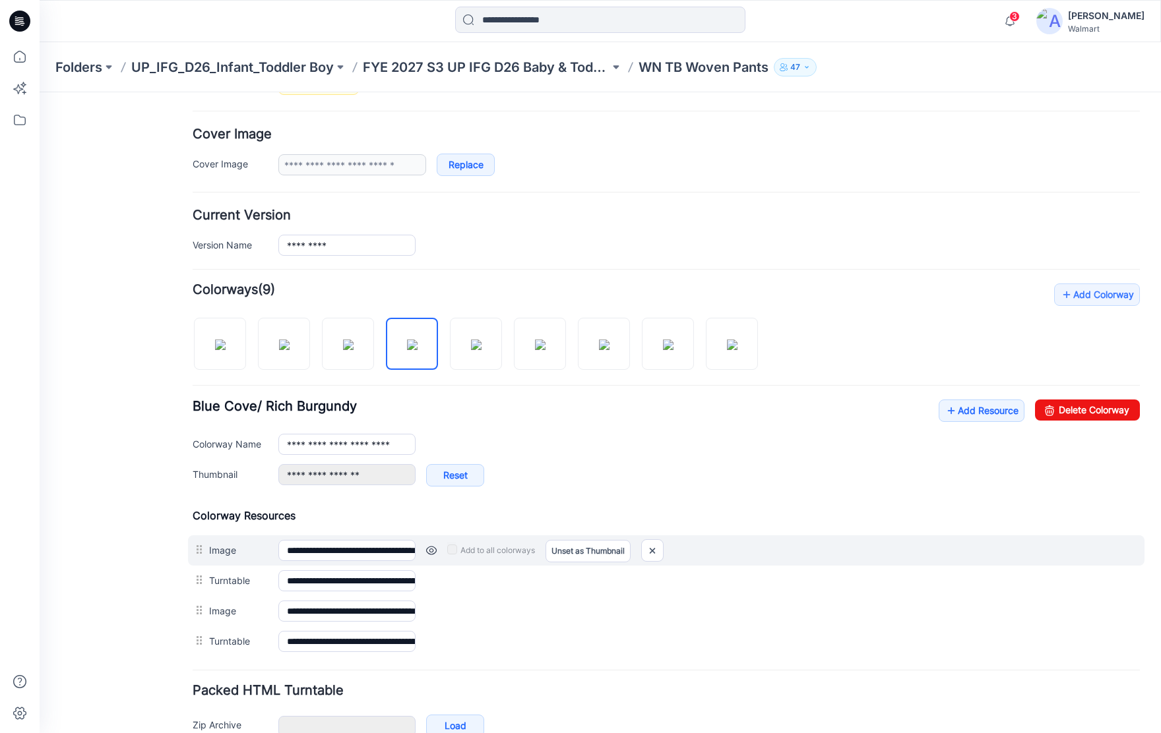
click at [431, 551] on link at bounding box center [431, 550] width 11 height 11
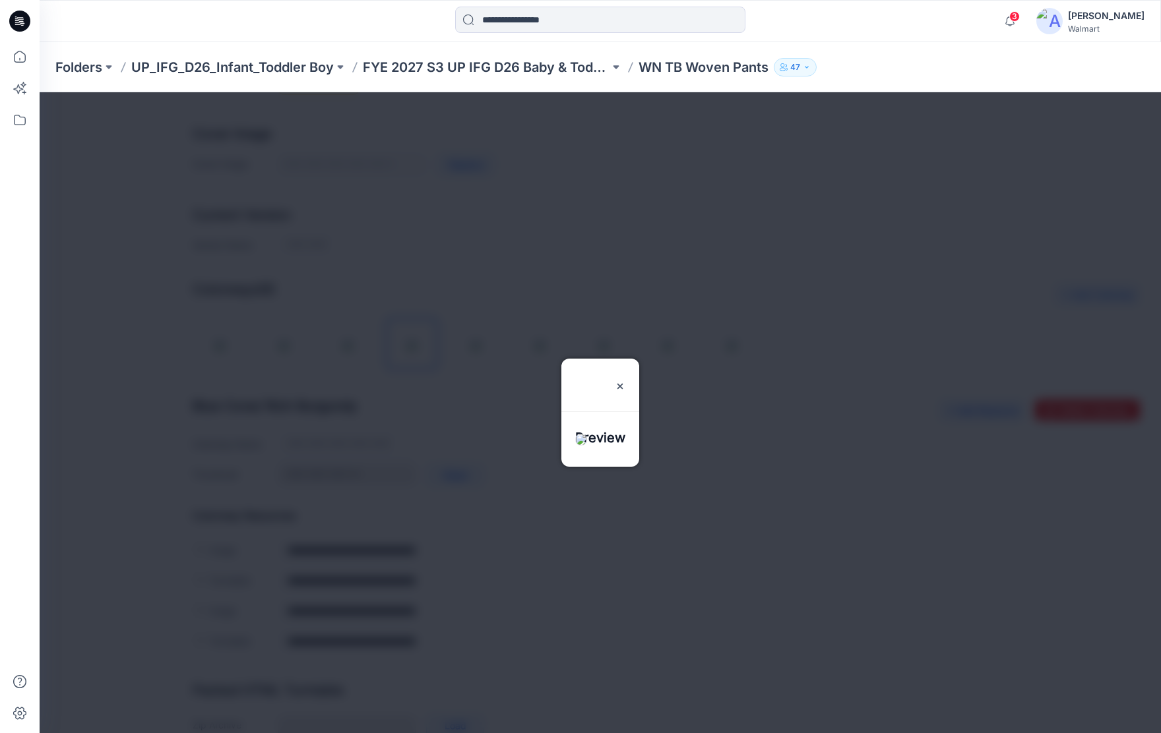
click at [587, 444] on img at bounding box center [581, 440] width 12 height 12
click at [625, 381] on img at bounding box center [620, 386] width 11 height 11
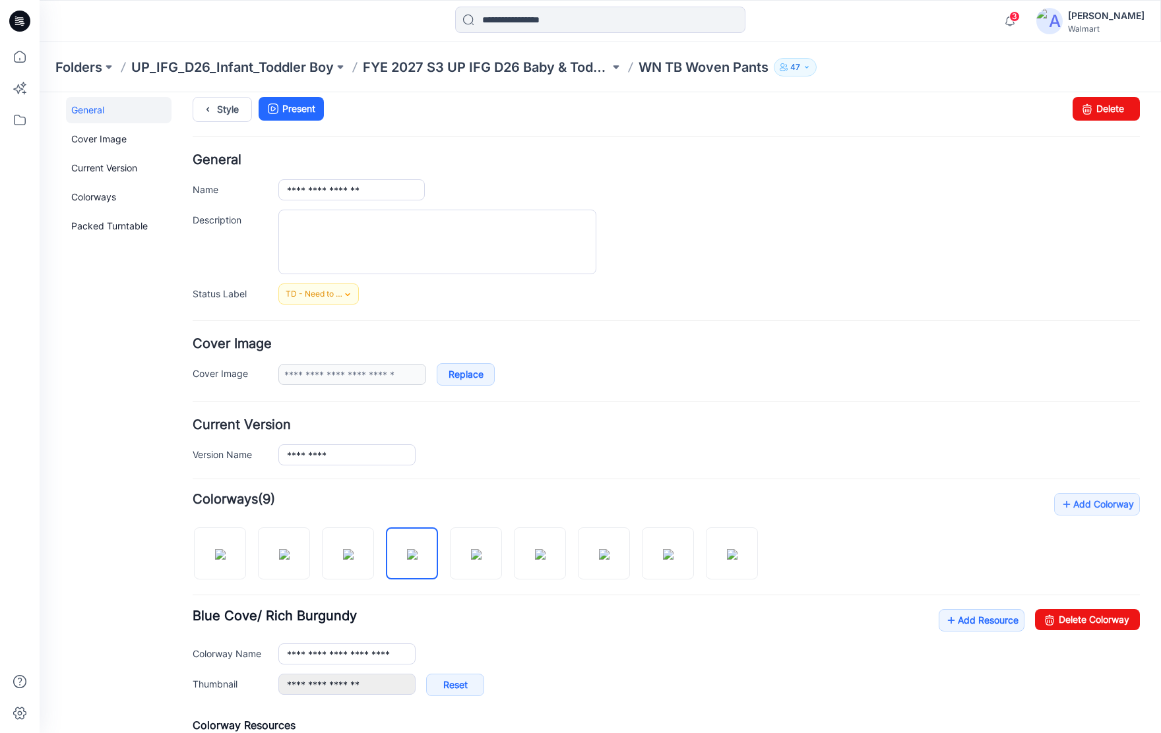
scroll to position [0, 0]
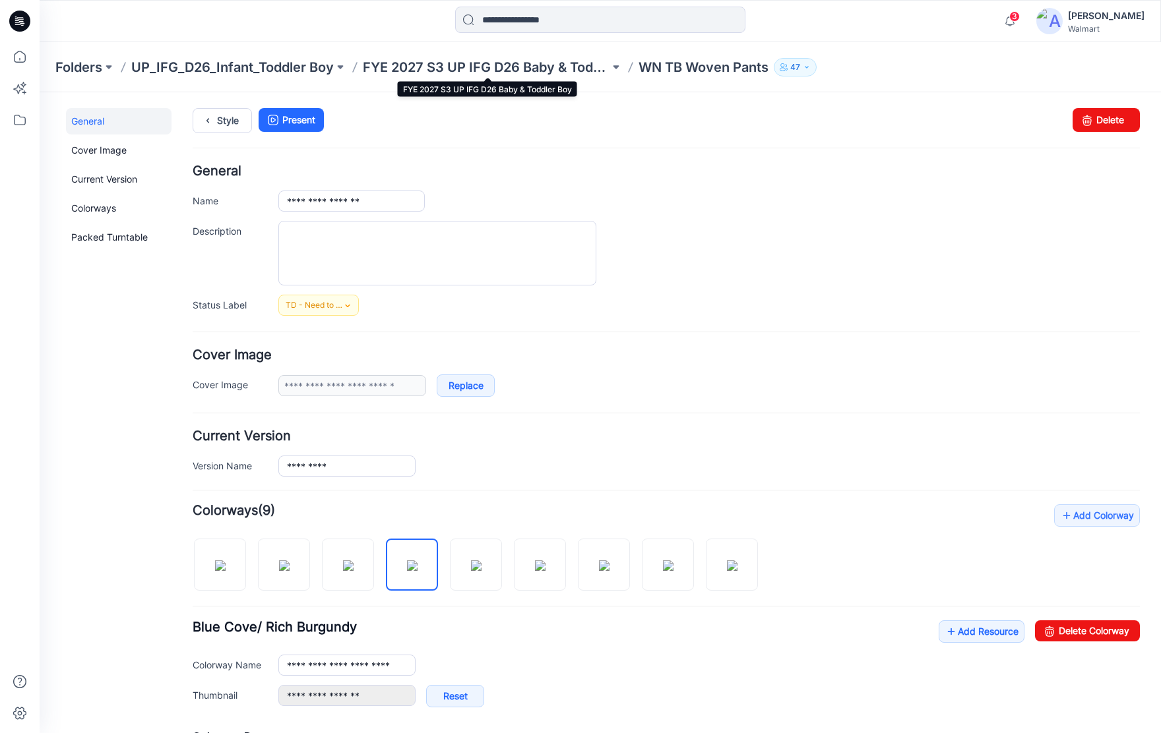
click at [466, 67] on p "FYE 2027 S3 UP IFG D26 Baby & Toddler Boy" at bounding box center [486, 67] width 247 height 18
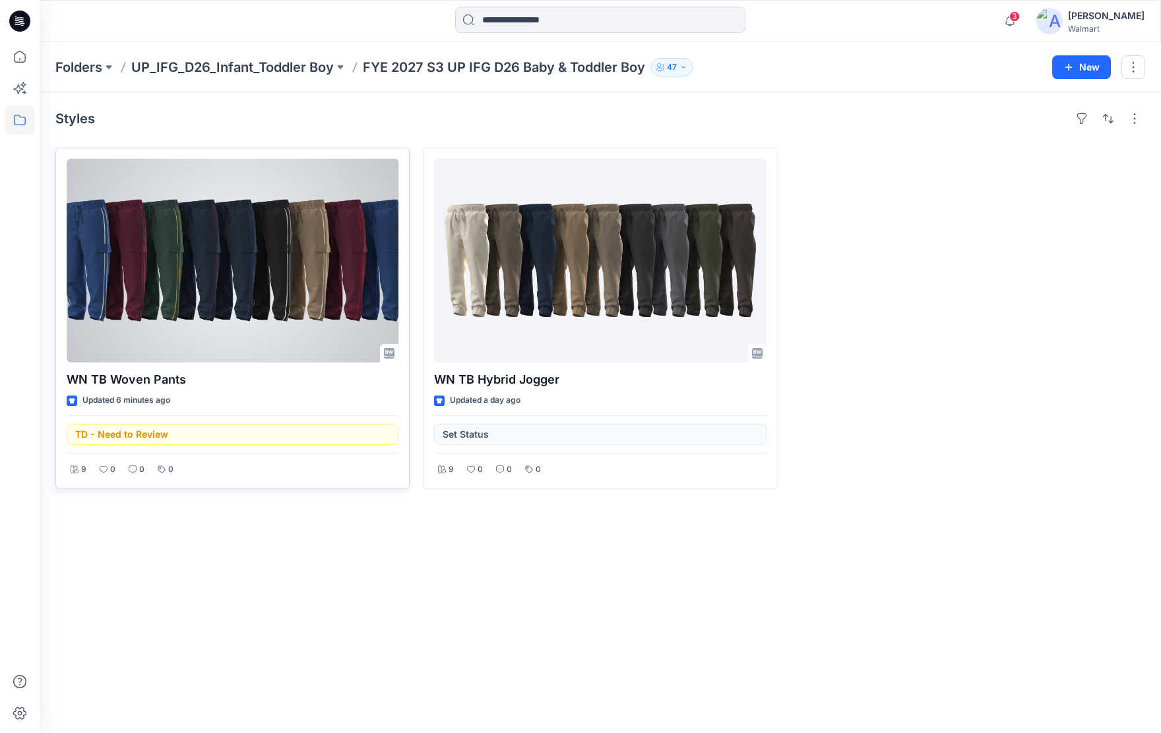
click at [272, 270] on div at bounding box center [233, 261] width 332 height 204
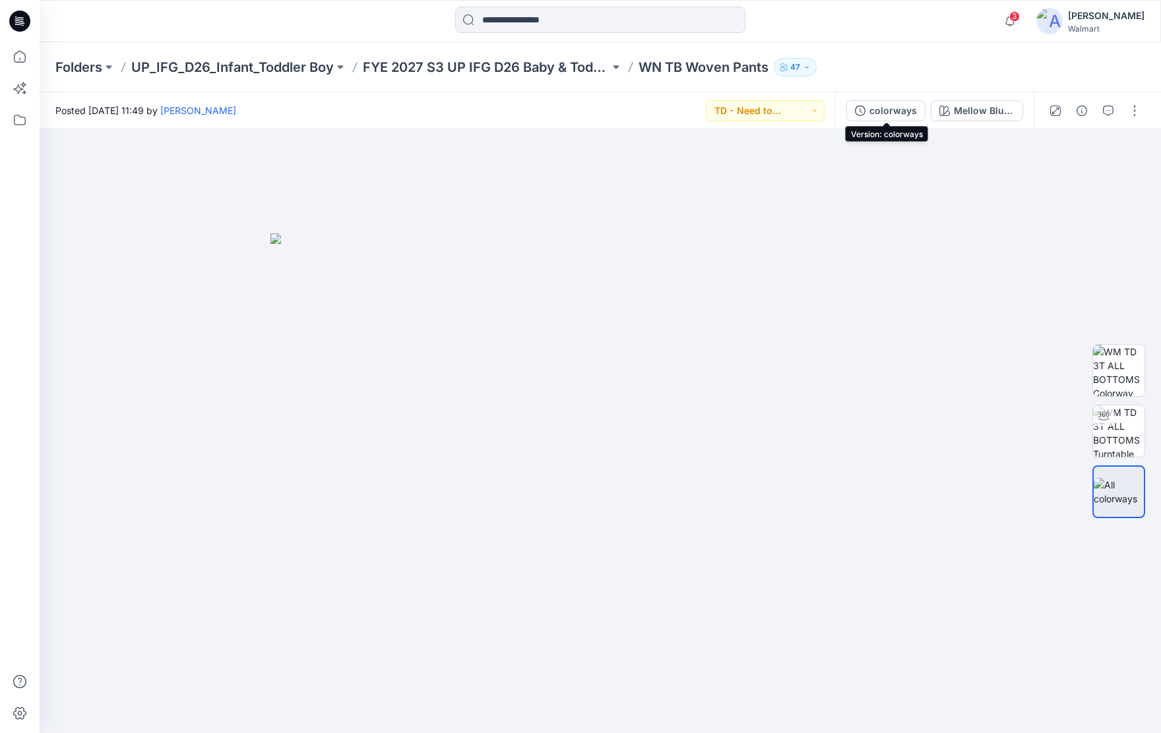
click at [882, 111] on div "colorways" at bounding box center [892, 111] width 47 height 15
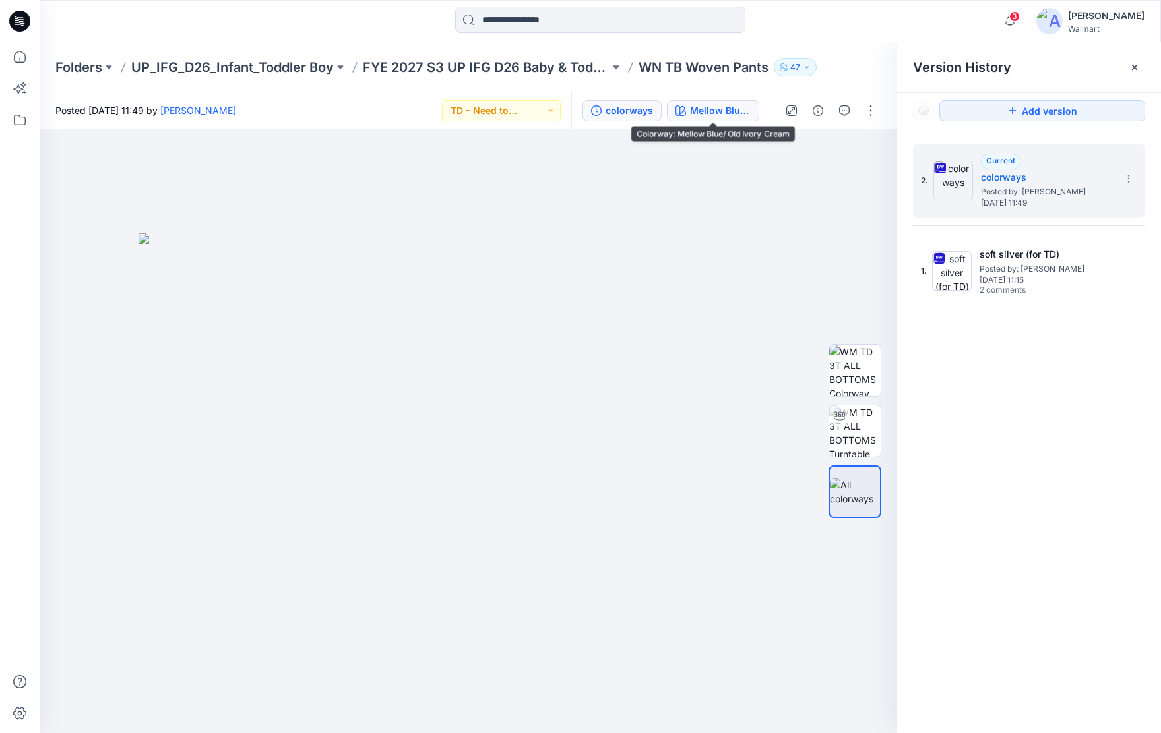
click at [734, 113] on div "Mellow Blue/ Old Ivory Cream" at bounding box center [720, 111] width 61 height 15
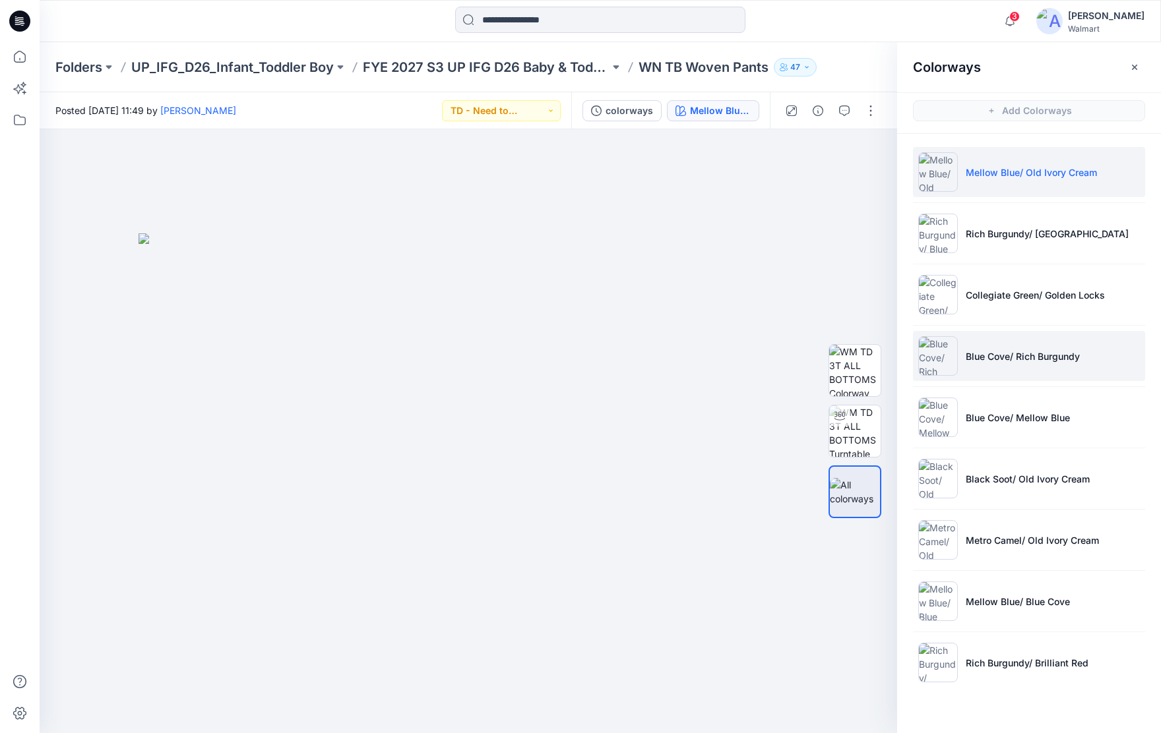
click at [1115, 363] on li "Blue Cove/ Rich Burgundy" at bounding box center [1029, 356] width 232 height 50
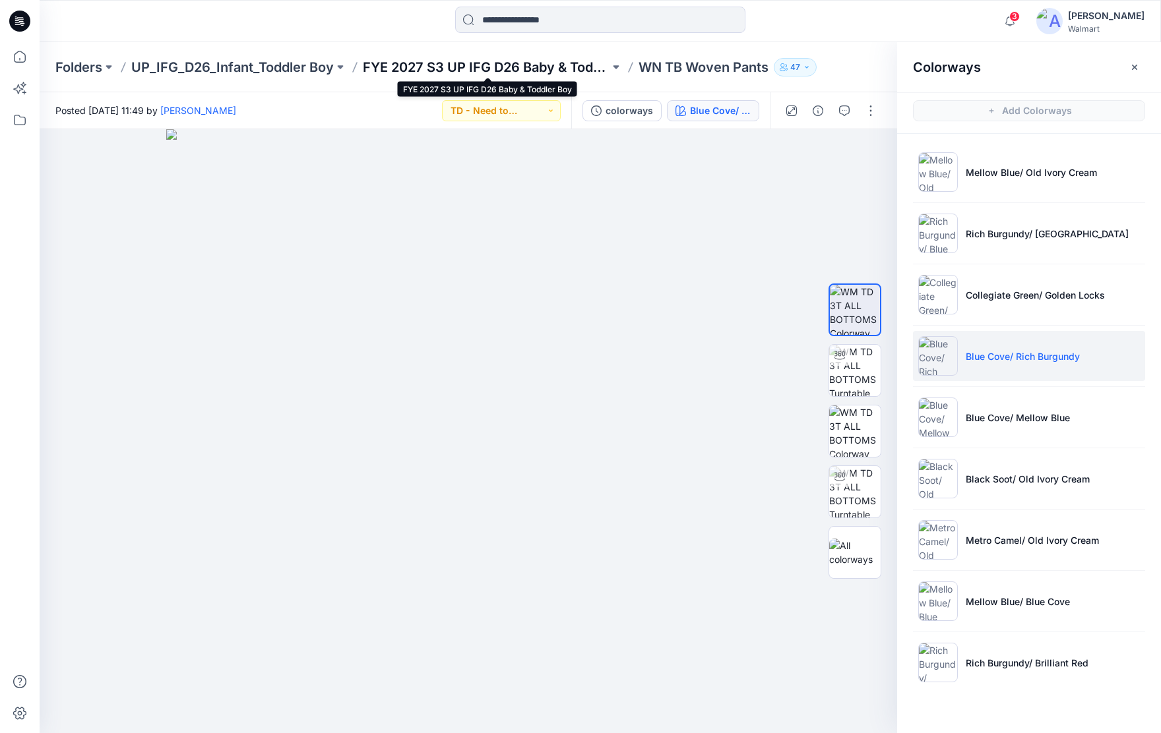
click at [470, 65] on p "FYE 2027 S3 UP IFG D26 Baby & Toddler Boy" at bounding box center [486, 67] width 247 height 18
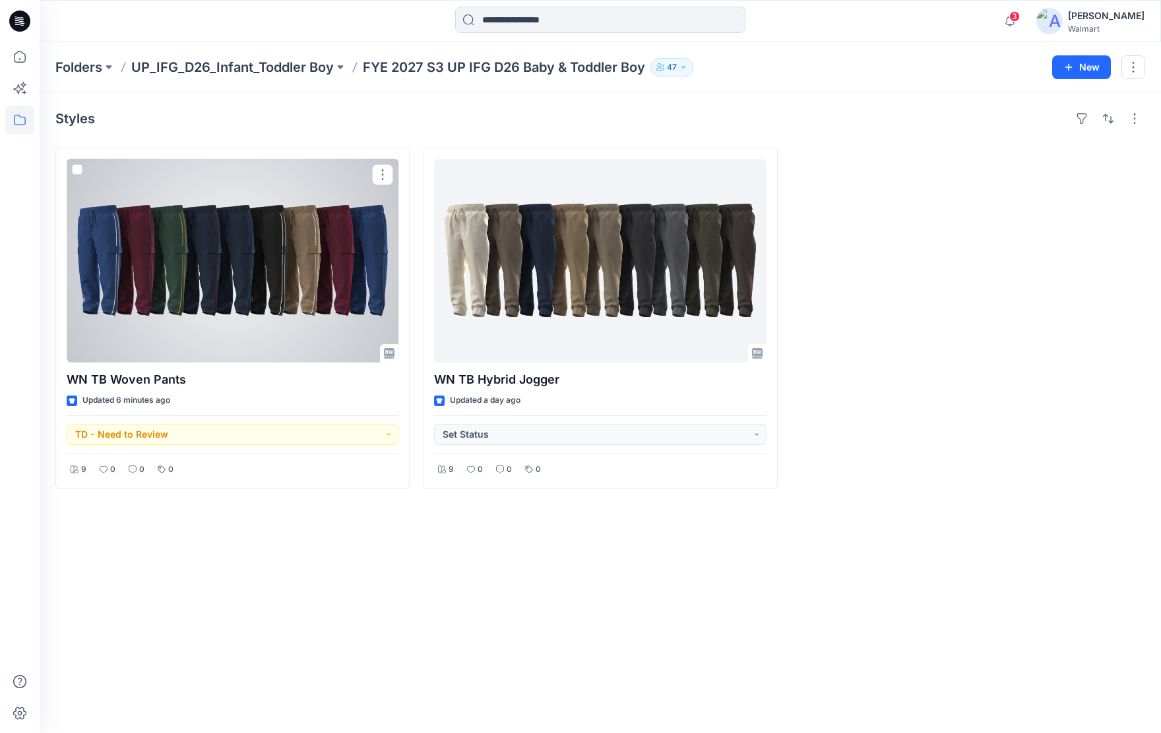
drag, startPoint x: 252, startPoint y: 288, endPoint x: 259, endPoint y: 282, distance: 9.4
click at [252, 288] on div at bounding box center [233, 261] width 332 height 204
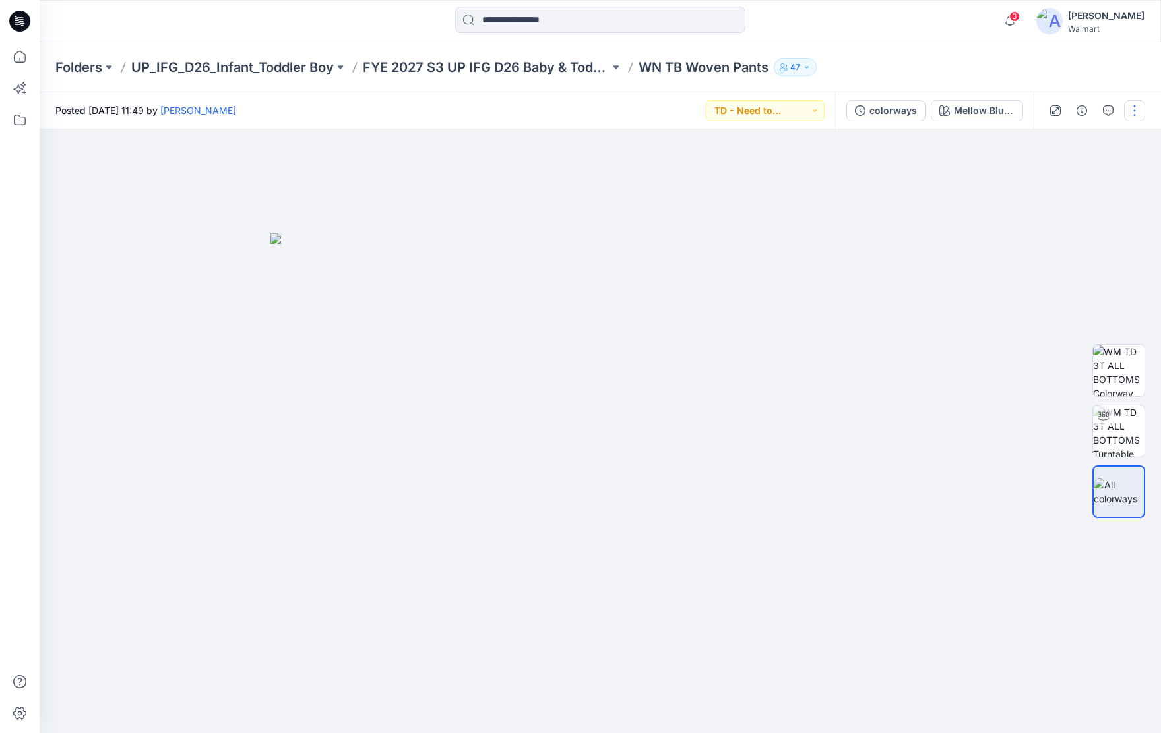
click at [1128, 109] on button "button" at bounding box center [1134, 110] width 21 height 21
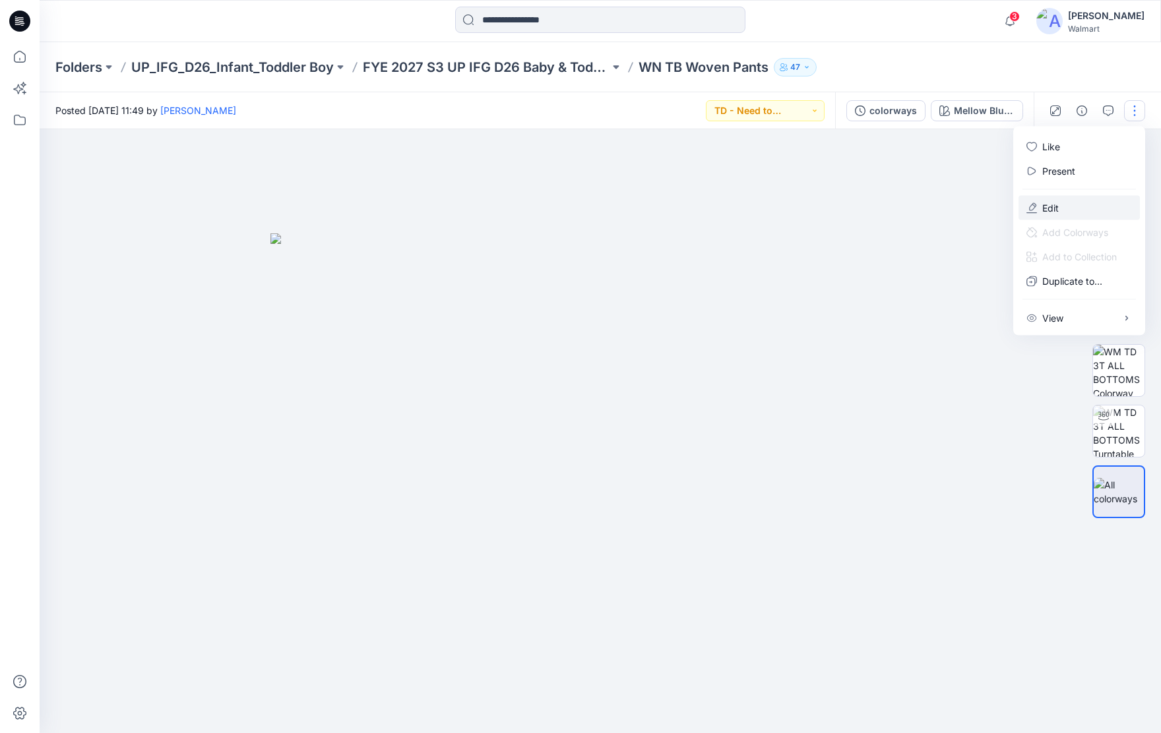
click at [1086, 207] on button "Edit" at bounding box center [1078, 208] width 121 height 24
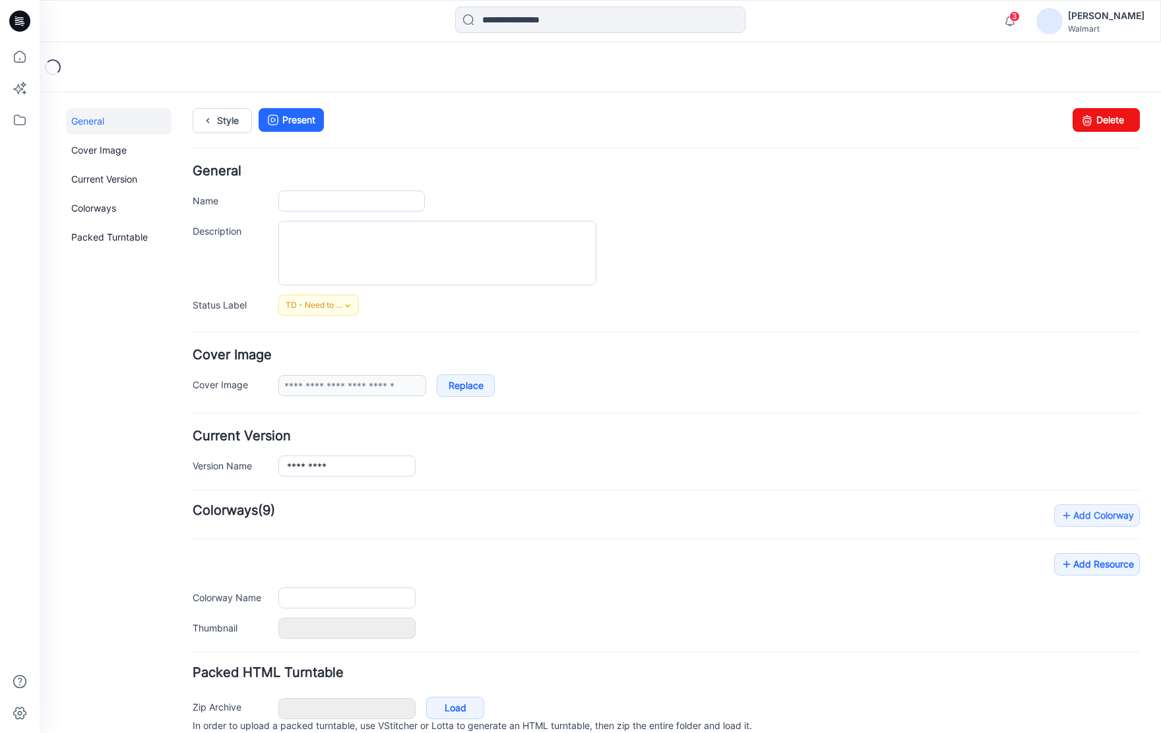
type input "**********"
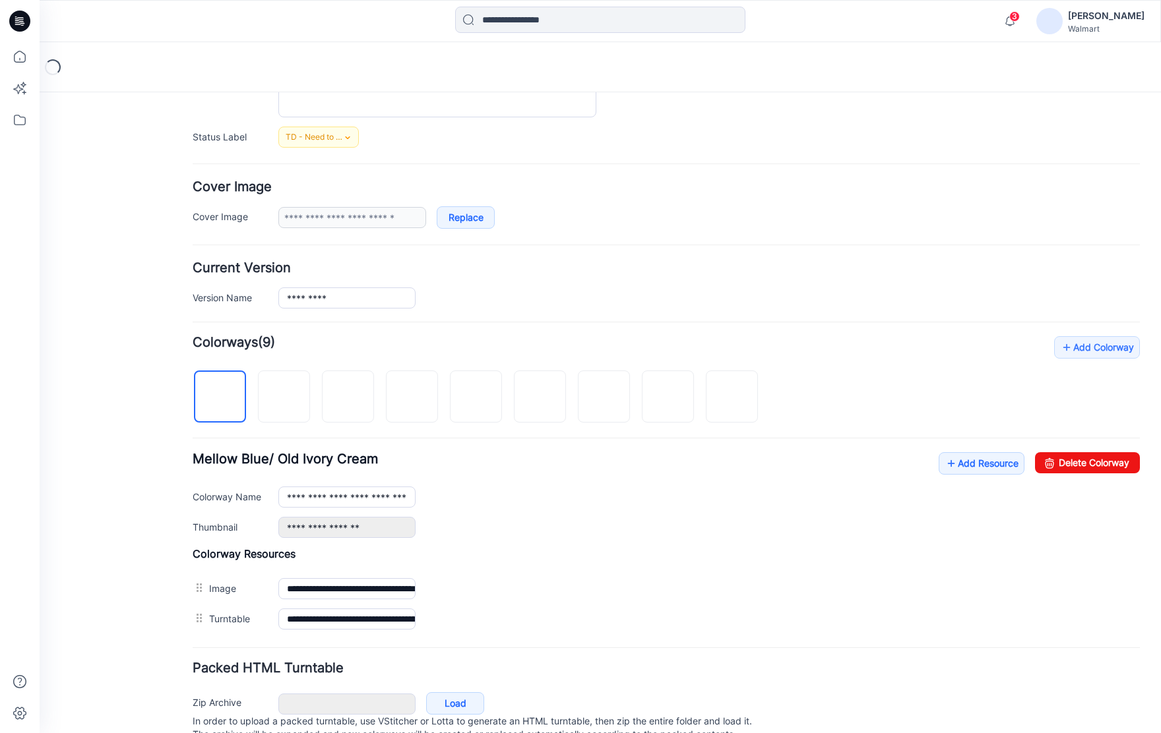
scroll to position [221, 0]
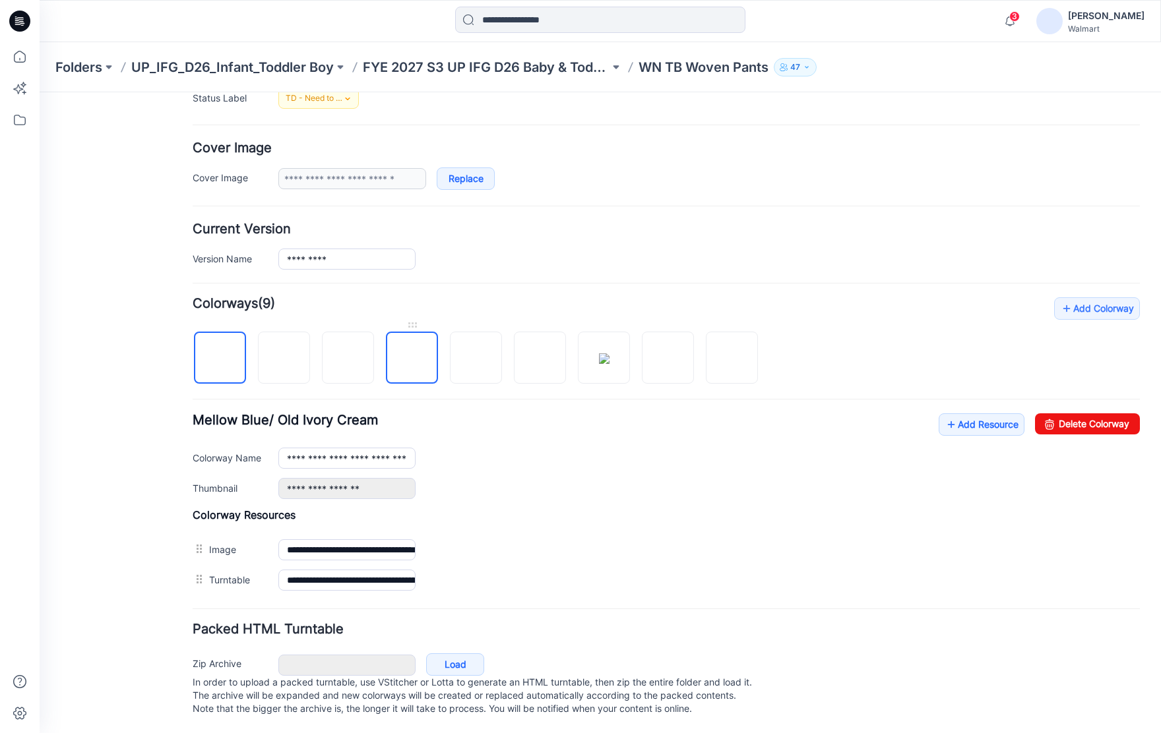
click at [412, 359] on img at bounding box center [412, 359] width 0 height 0
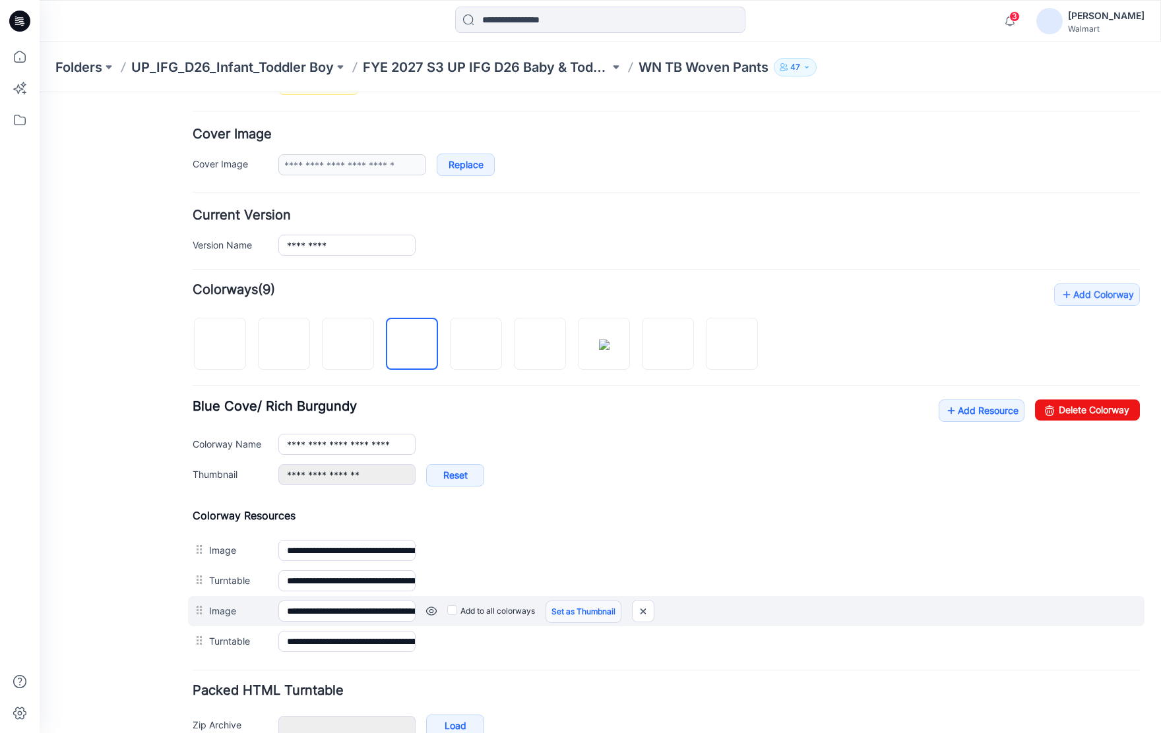
click at [584, 612] on link "Set as Thumbnail" at bounding box center [583, 612] width 76 height 22
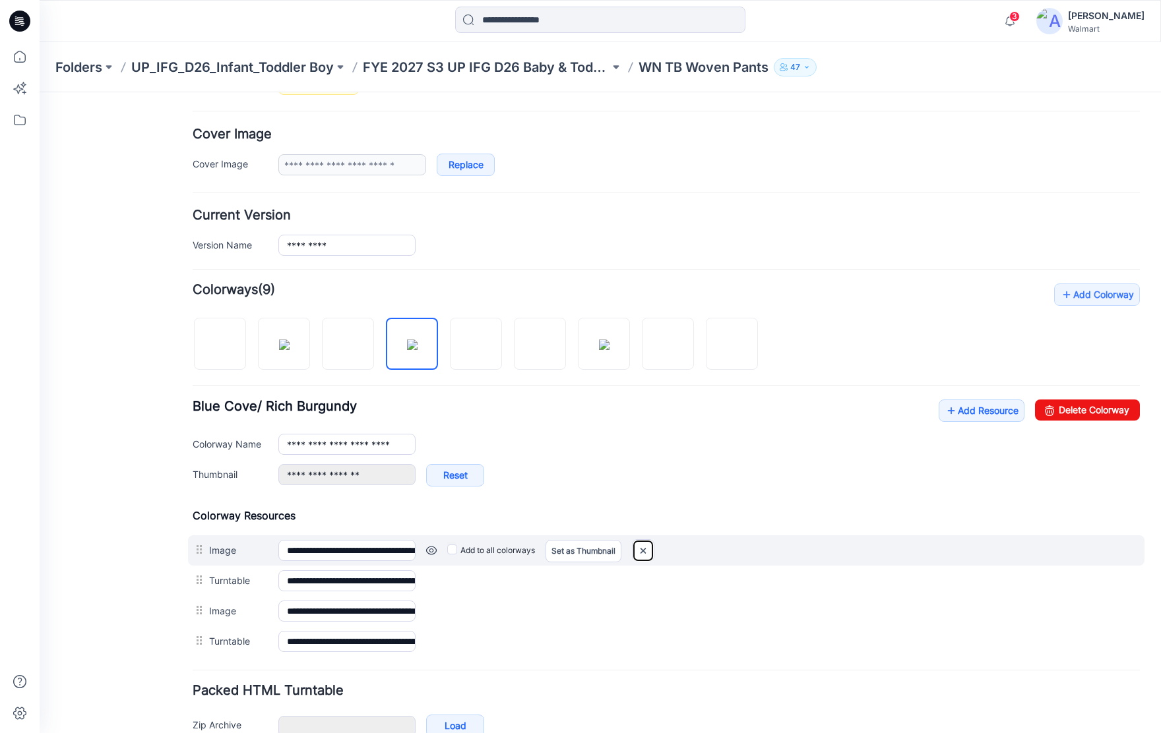
click at [647, 552] on img at bounding box center [642, 551] width 21 height 22
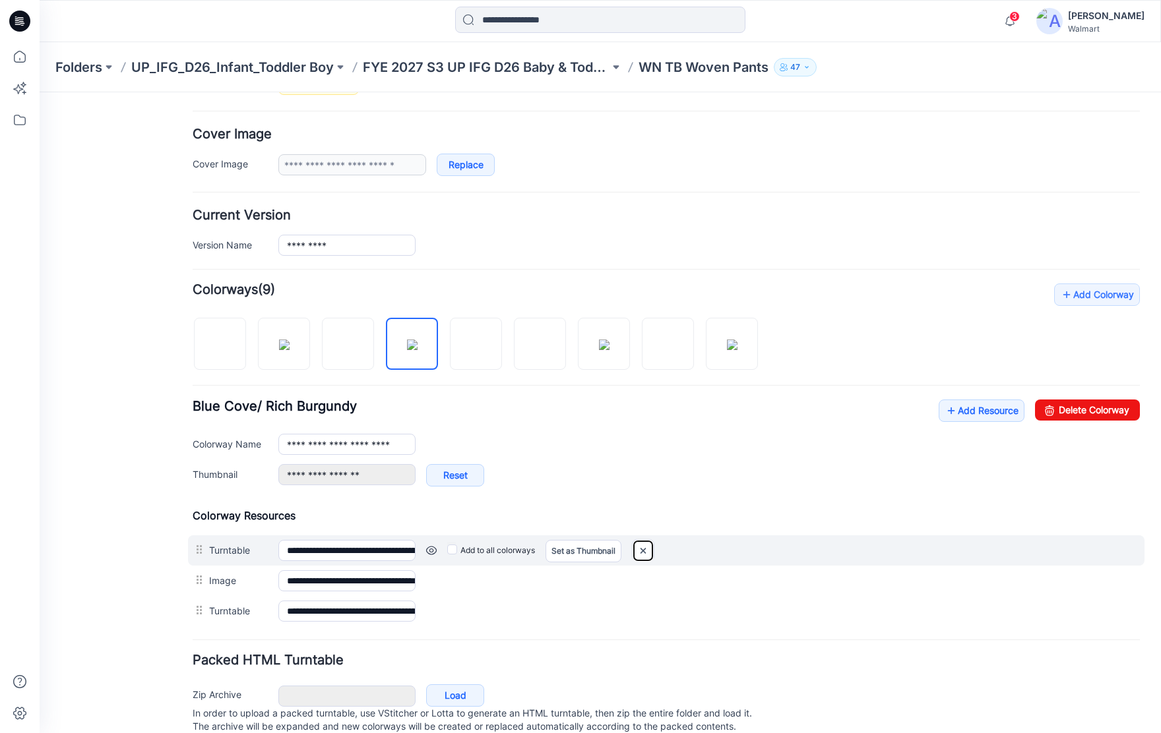
click at [647, 555] on img at bounding box center [642, 551] width 21 height 22
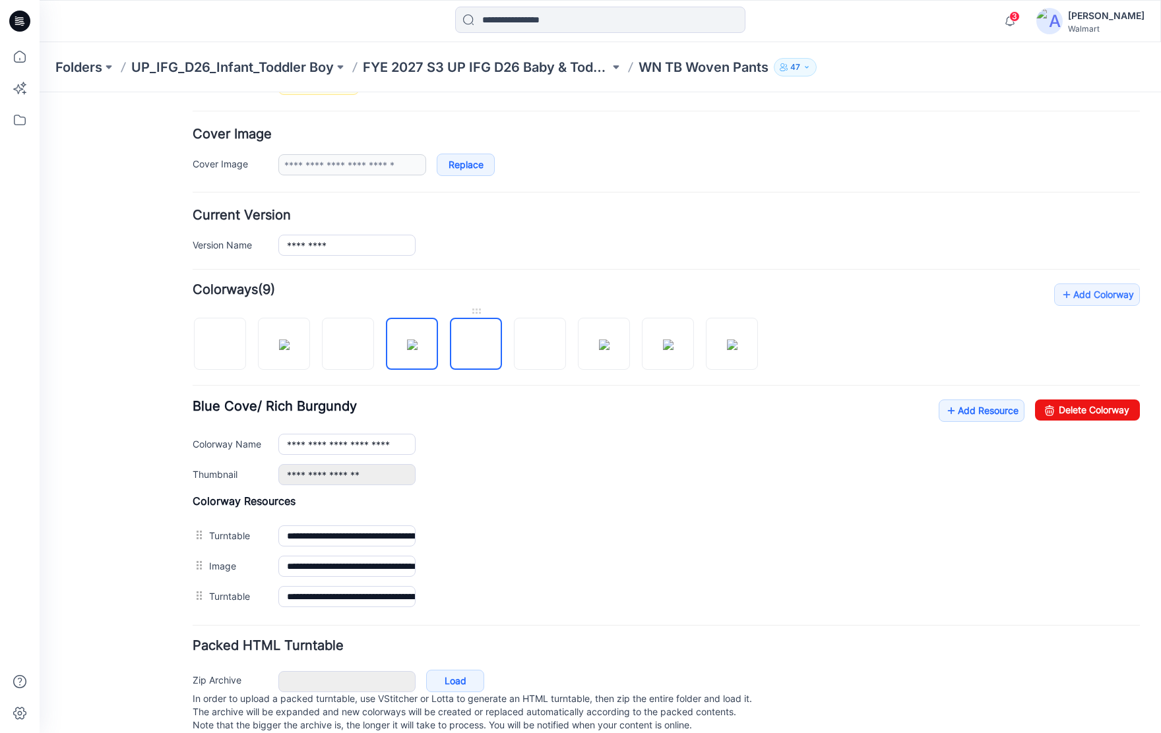
click at [476, 345] on img at bounding box center [476, 345] width 0 height 0
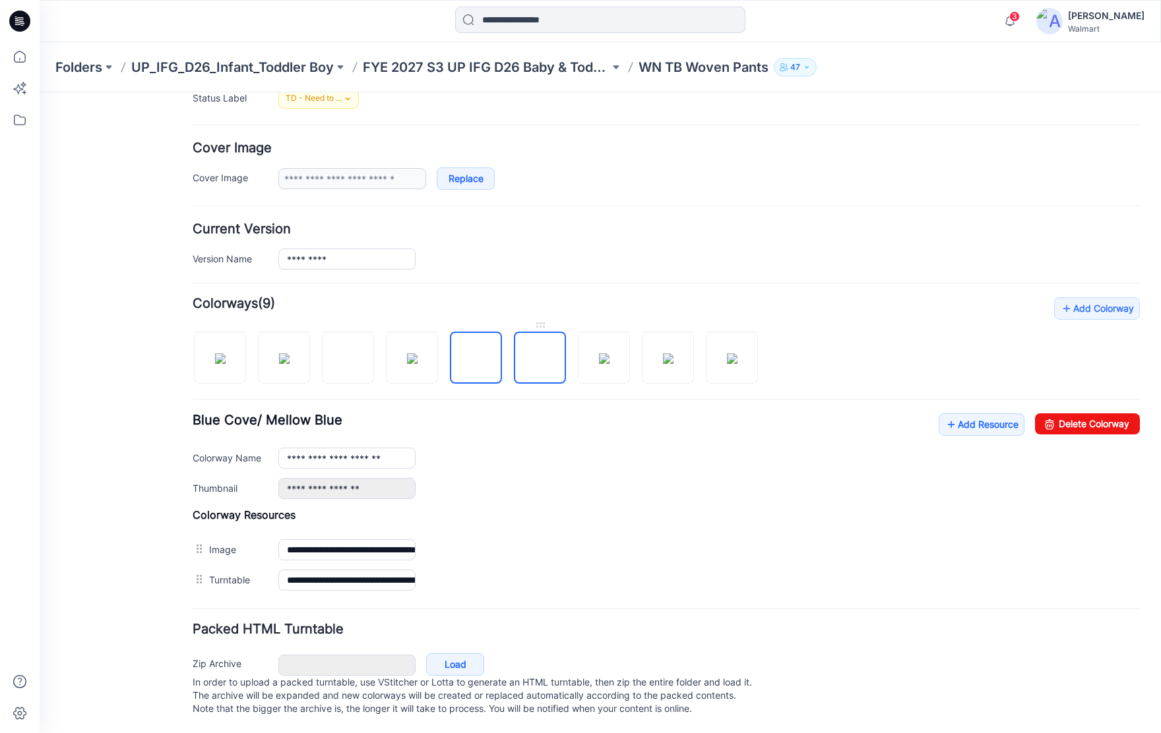
click at [540, 359] on img at bounding box center [540, 359] width 0 height 0
click at [609, 354] on img at bounding box center [604, 358] width 11 height 11
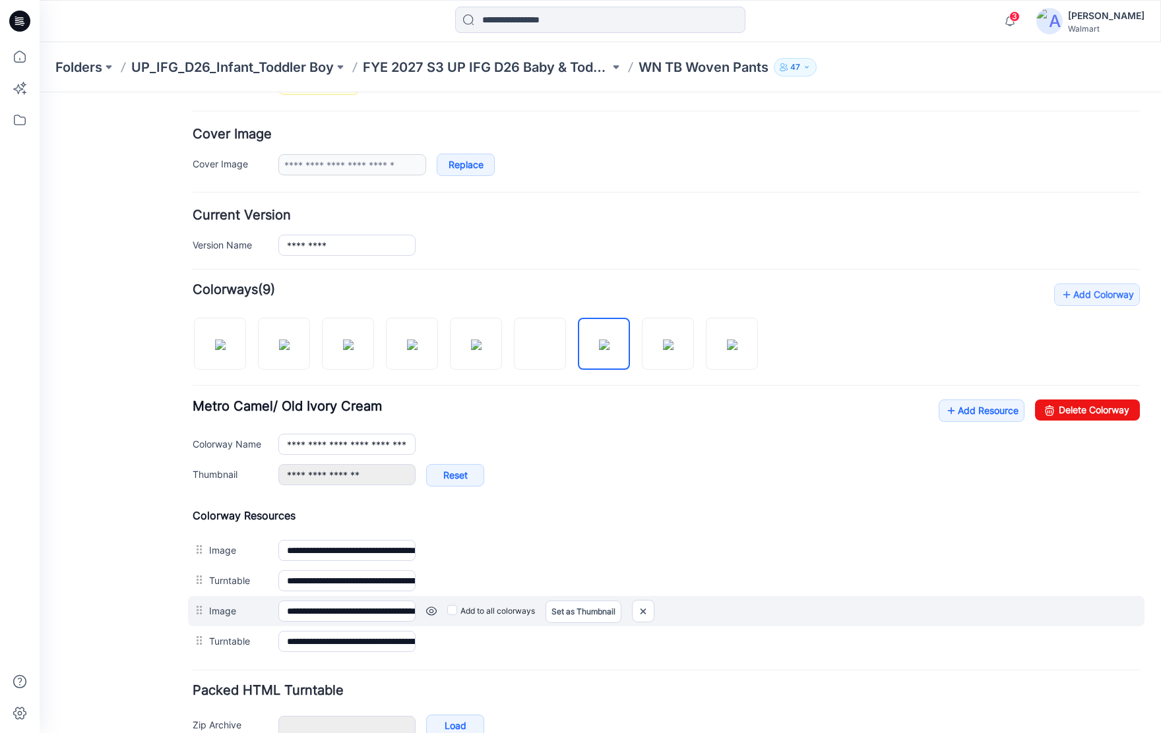
click at [431, 611] on link at bounding box center [431, 611] width 11 height 11
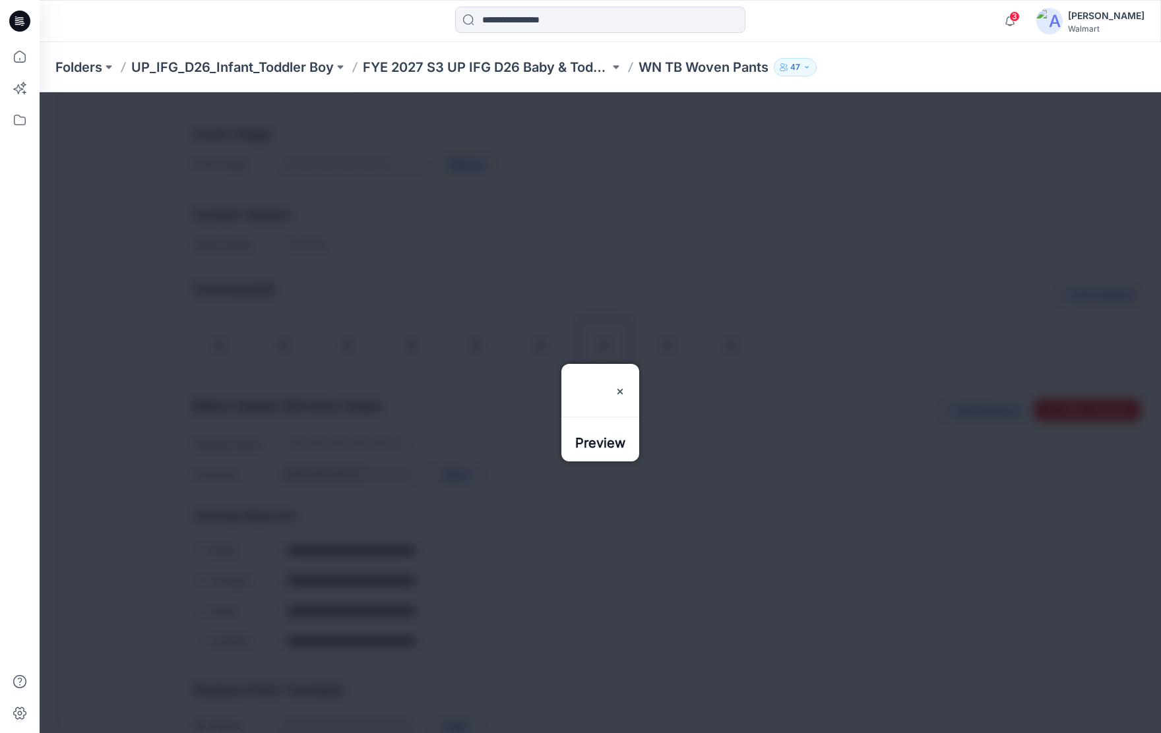
click at [662, 583] on div at bounding box center [600, 412] width 1121 height 641
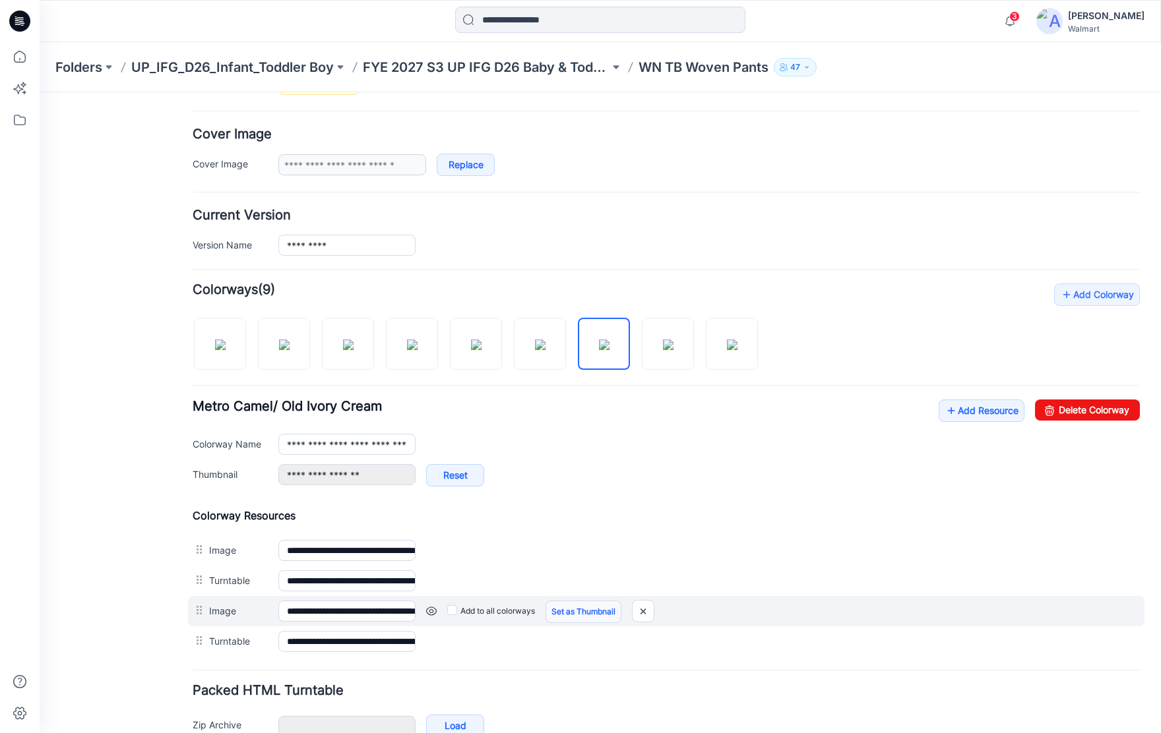
click at [593, 613] on link "Set as Thumbnail" at bounding box center [583, 612] width 76 height 22
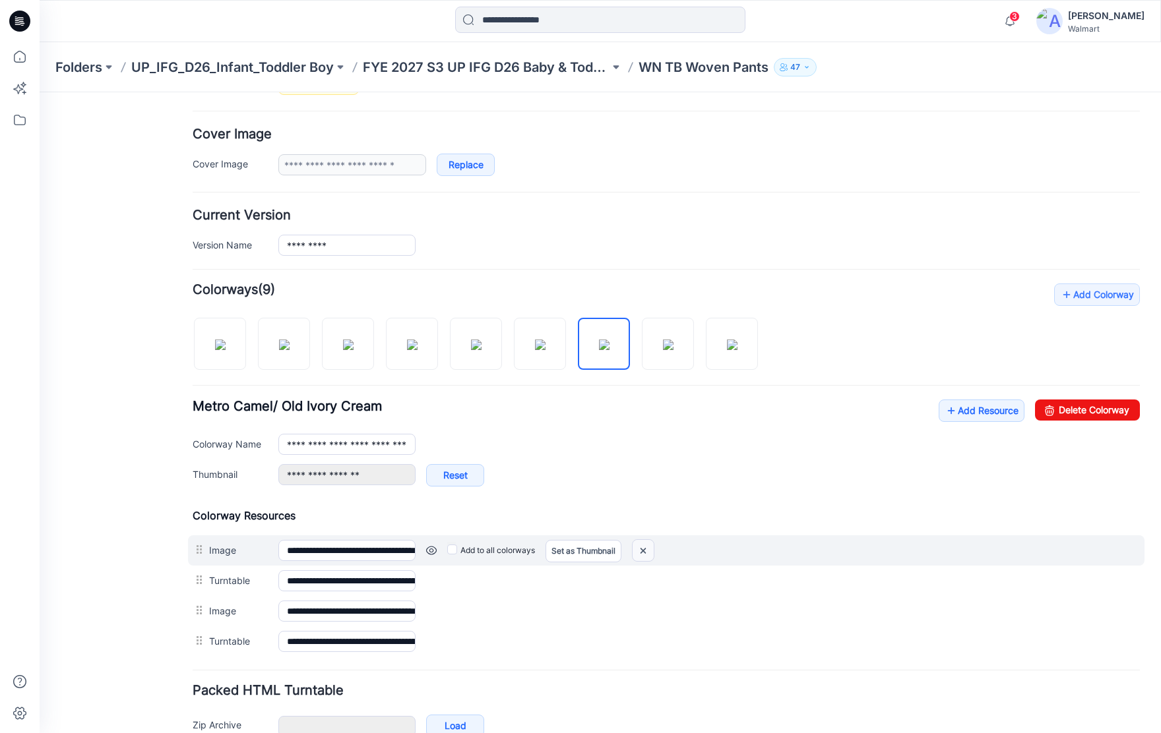
click at [641, 547] on img at bounding box center [642, 551] width 21 height 22
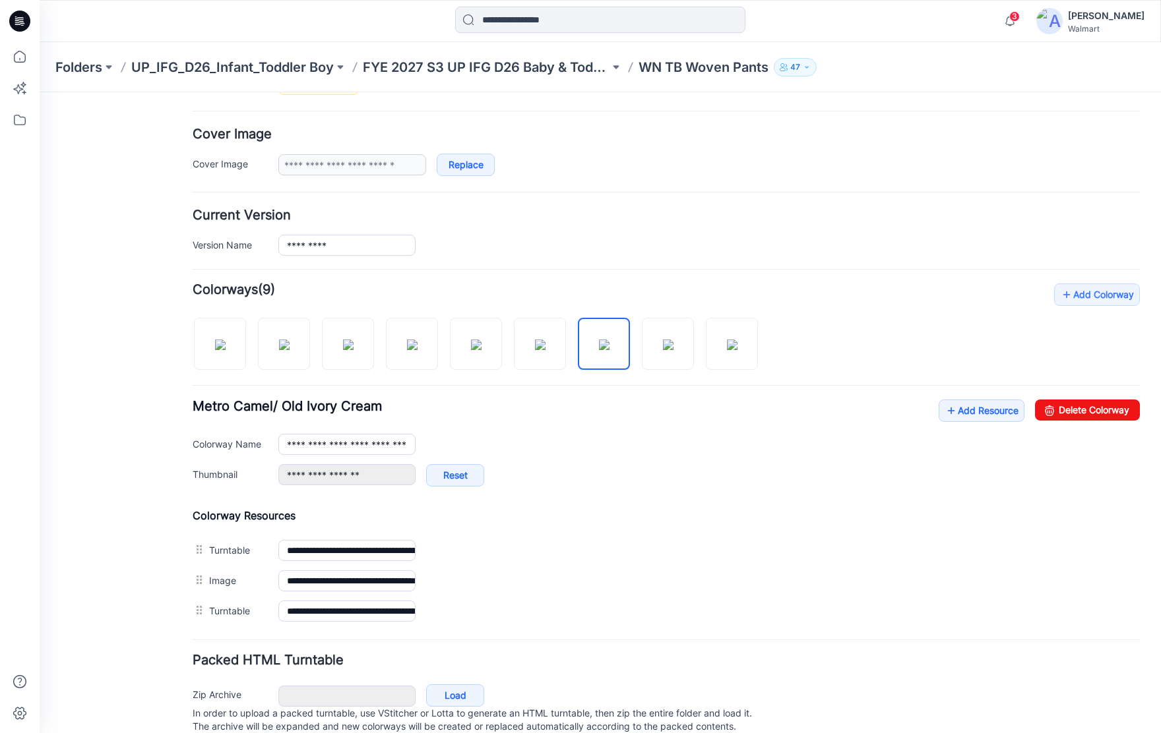
click at [40, 92] on img at bounding box center [40, 92] width 0 height 0
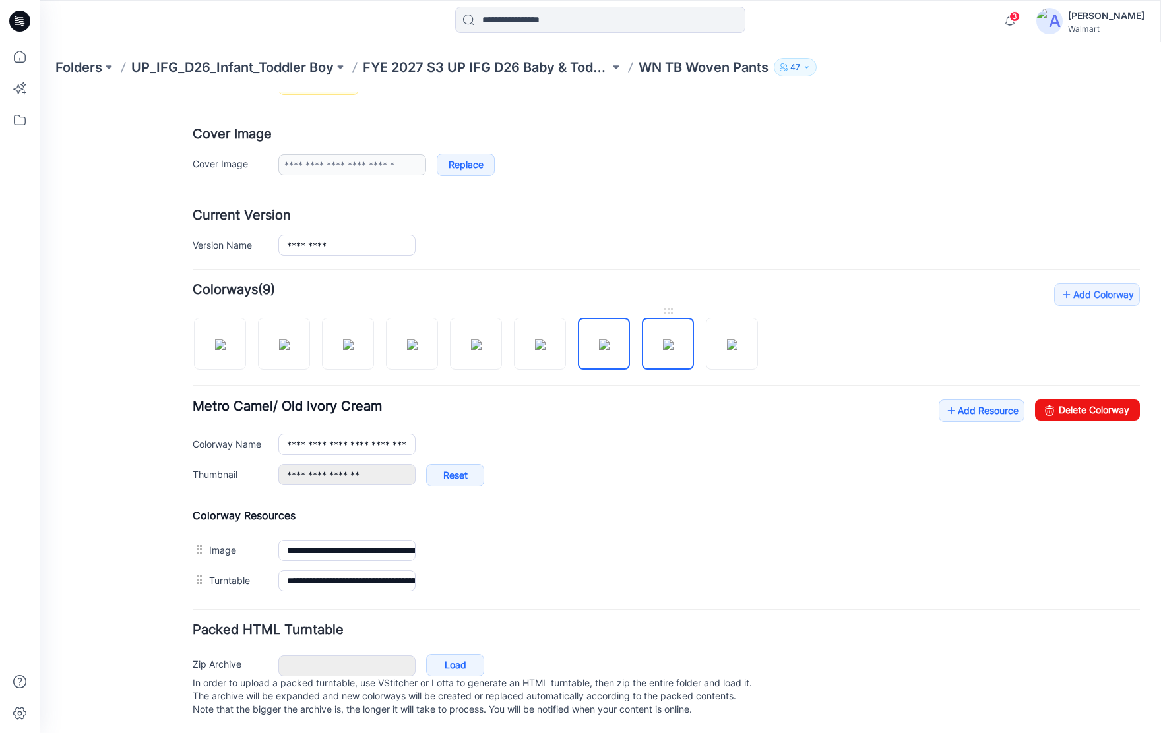
click at [673, 346] on img at bounding box center [668, 345] width 11 height 11
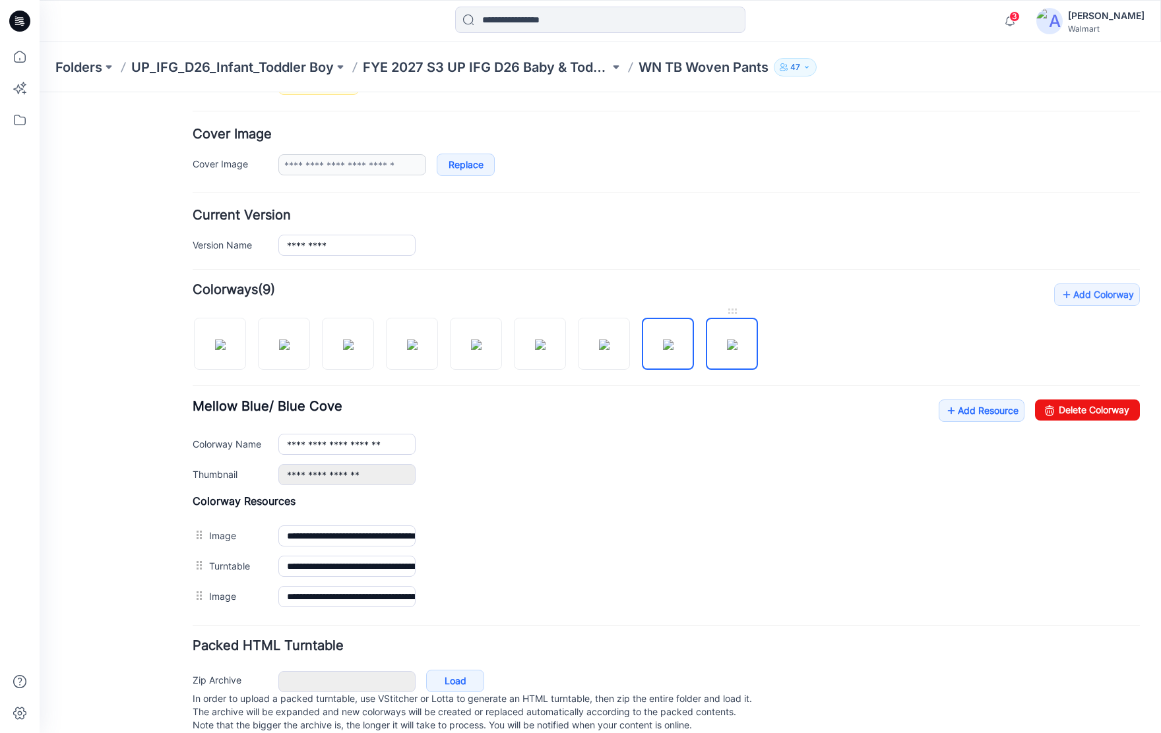
click at [734, 350] on img at bounding box center [732, 345] width 11 height 11
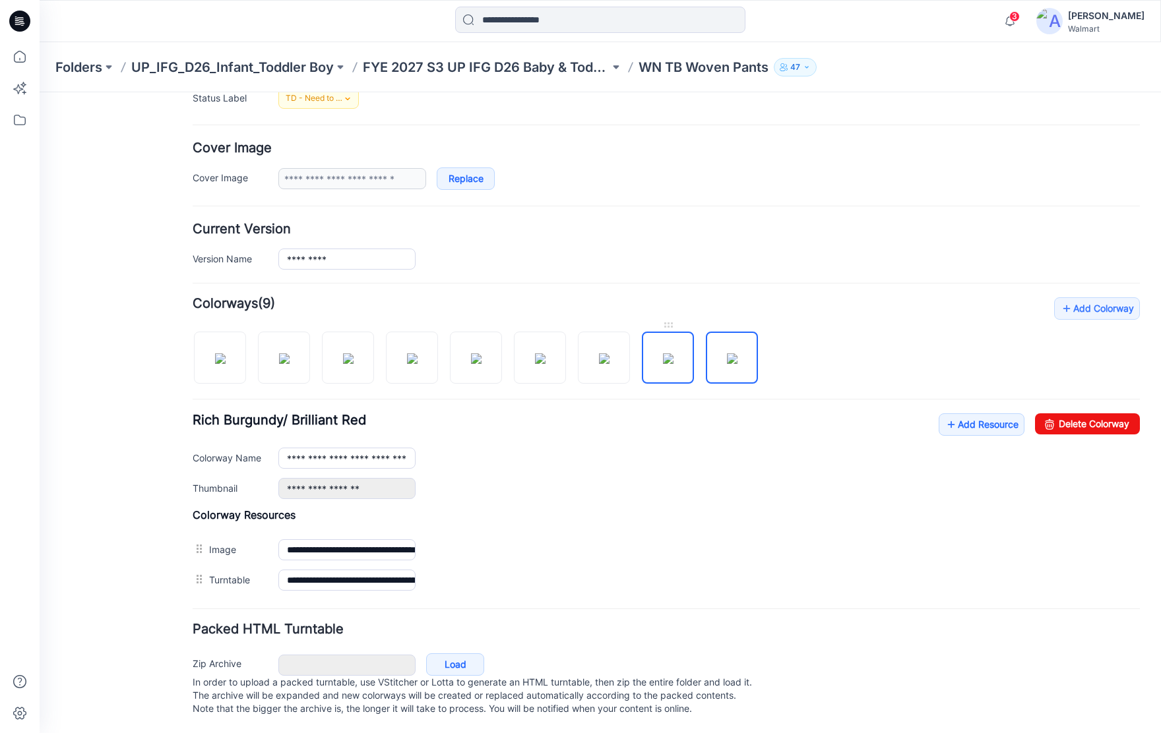
click at [666, 353] on img at bounding box center [668, 358] width 11 height 11
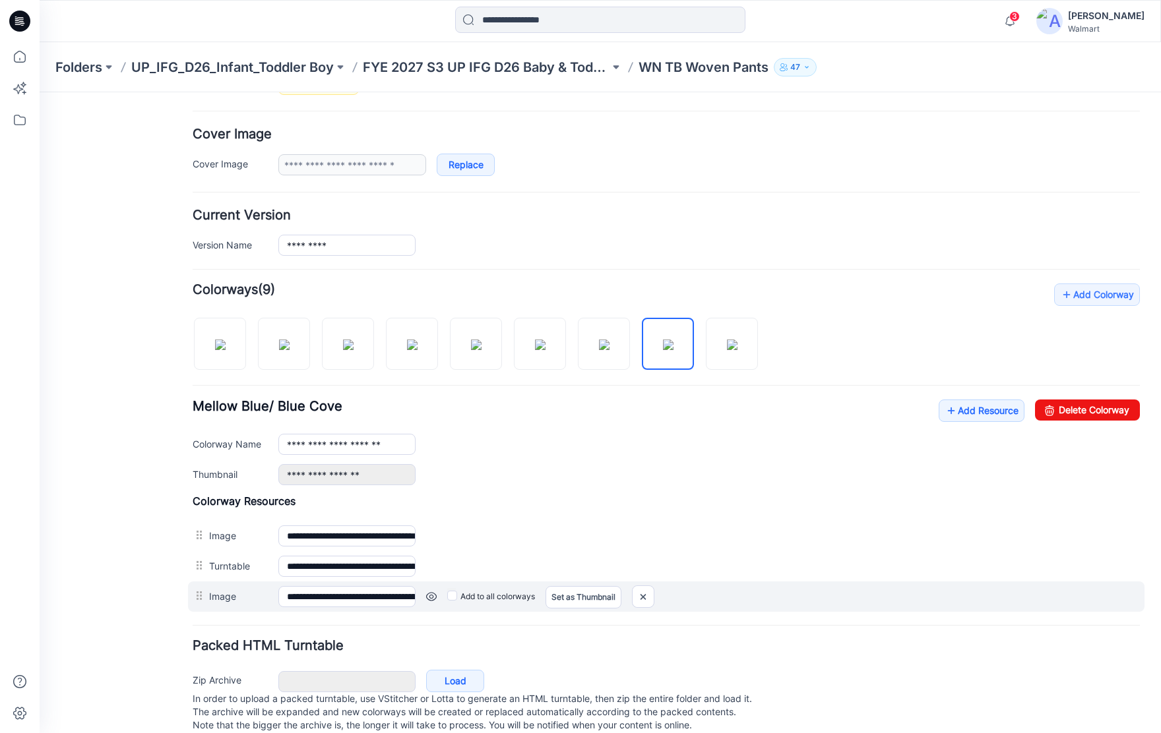
click at [433, 599] on link at bounding box center [431, 597] width 11 height 11
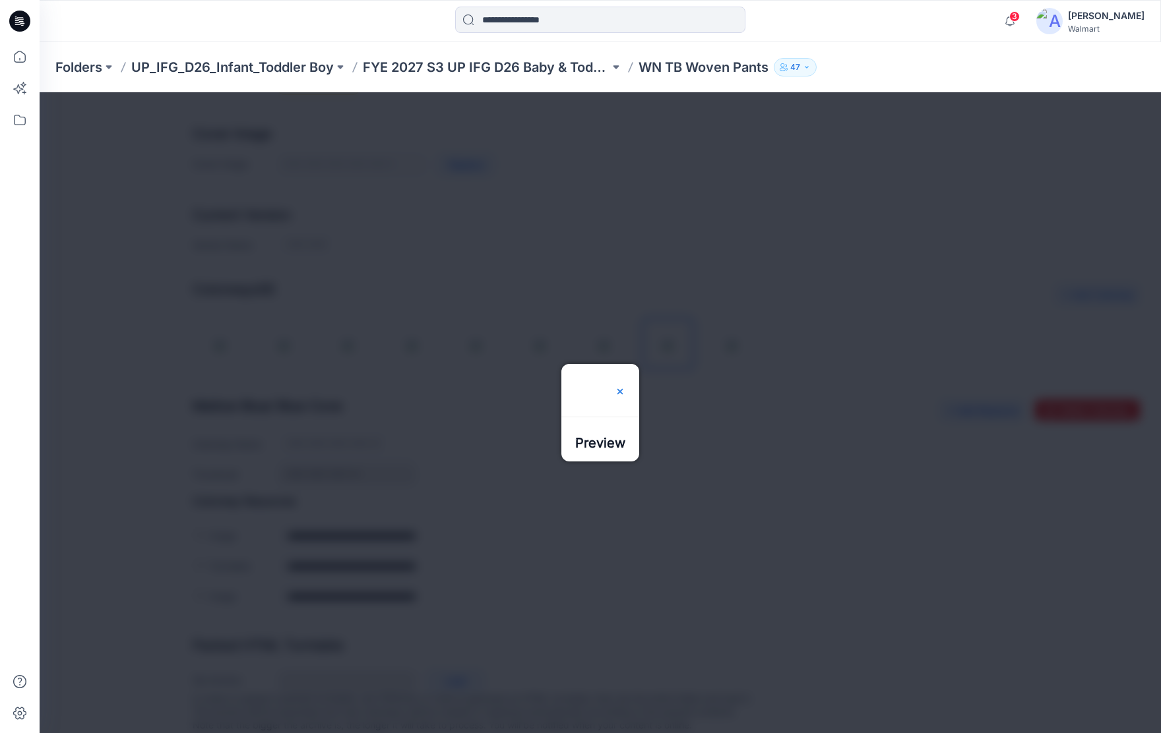
click at [625, 381] on img at bounding box center [620, 386] width 11 height 11
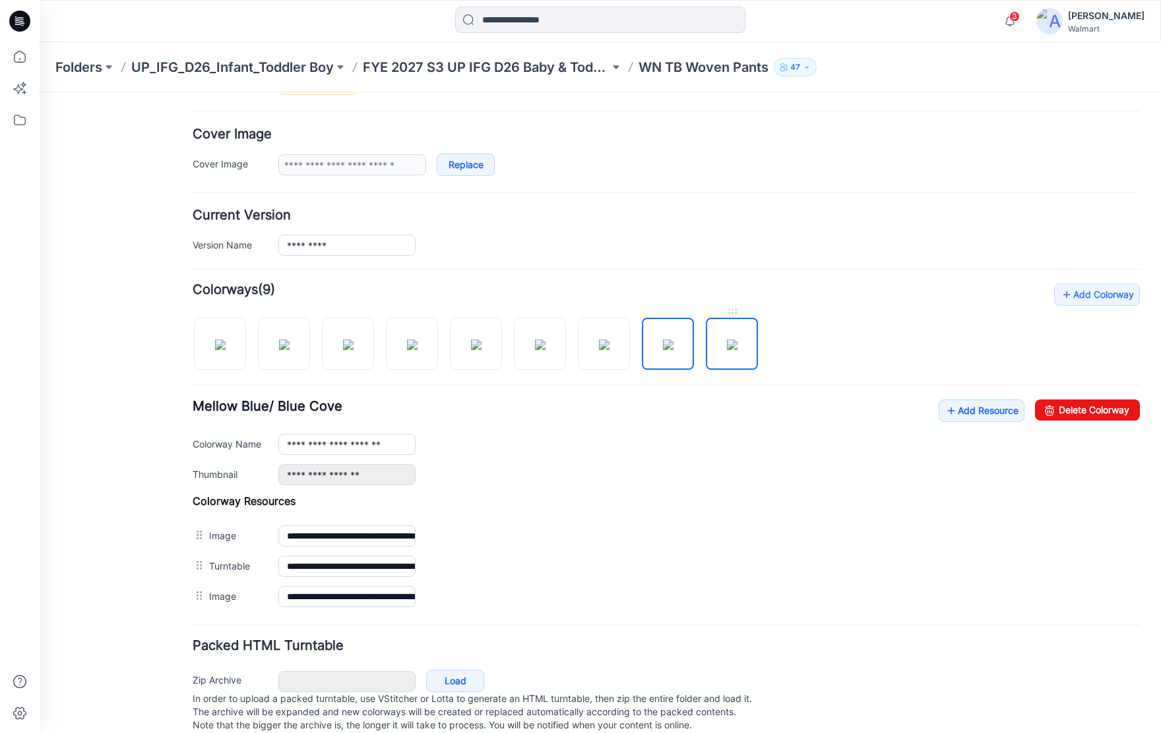
click at [732, 349] on img at bounding box center [732, 345] width 11 height 11
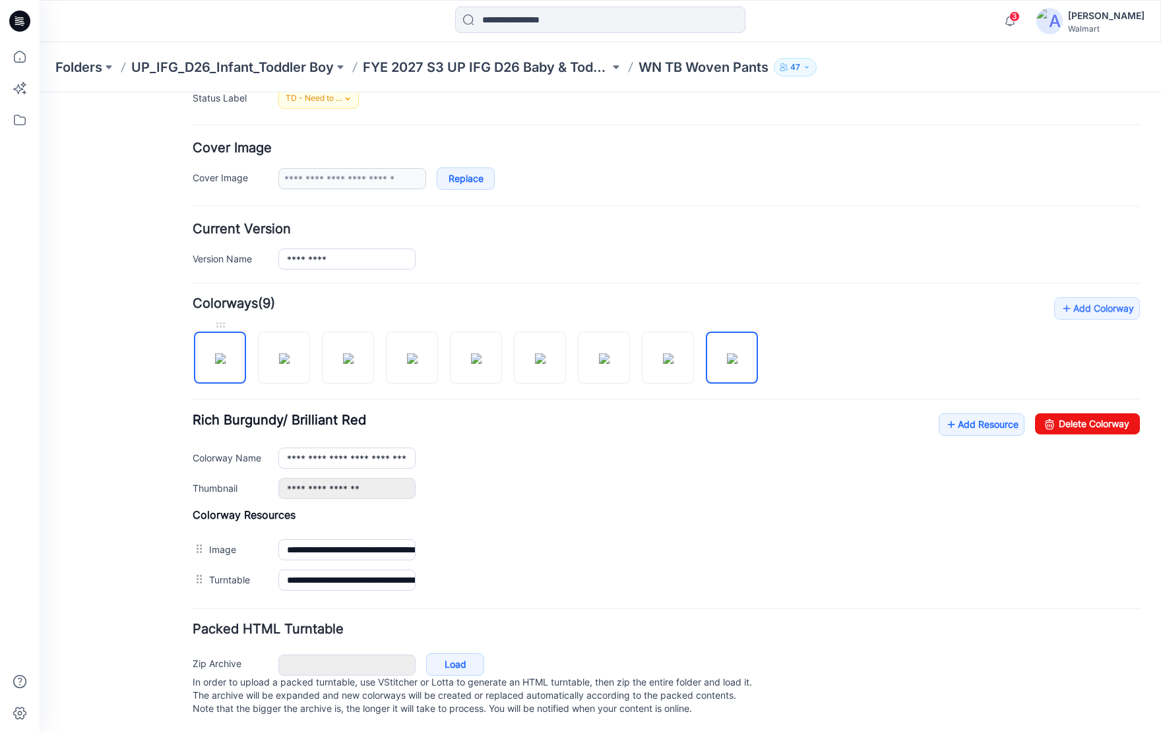
click at [215, 353] on img at bounding box center [220, 358] width 11 height 11
type input "**********"
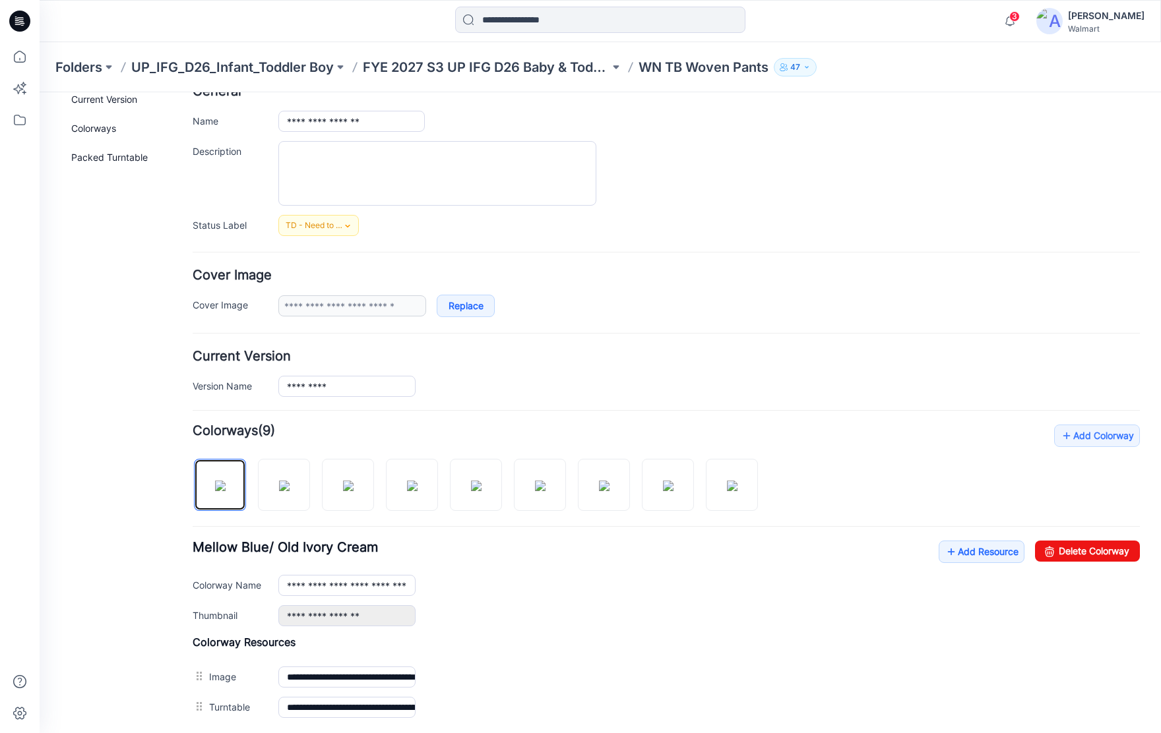
scroll to position [0, 0]
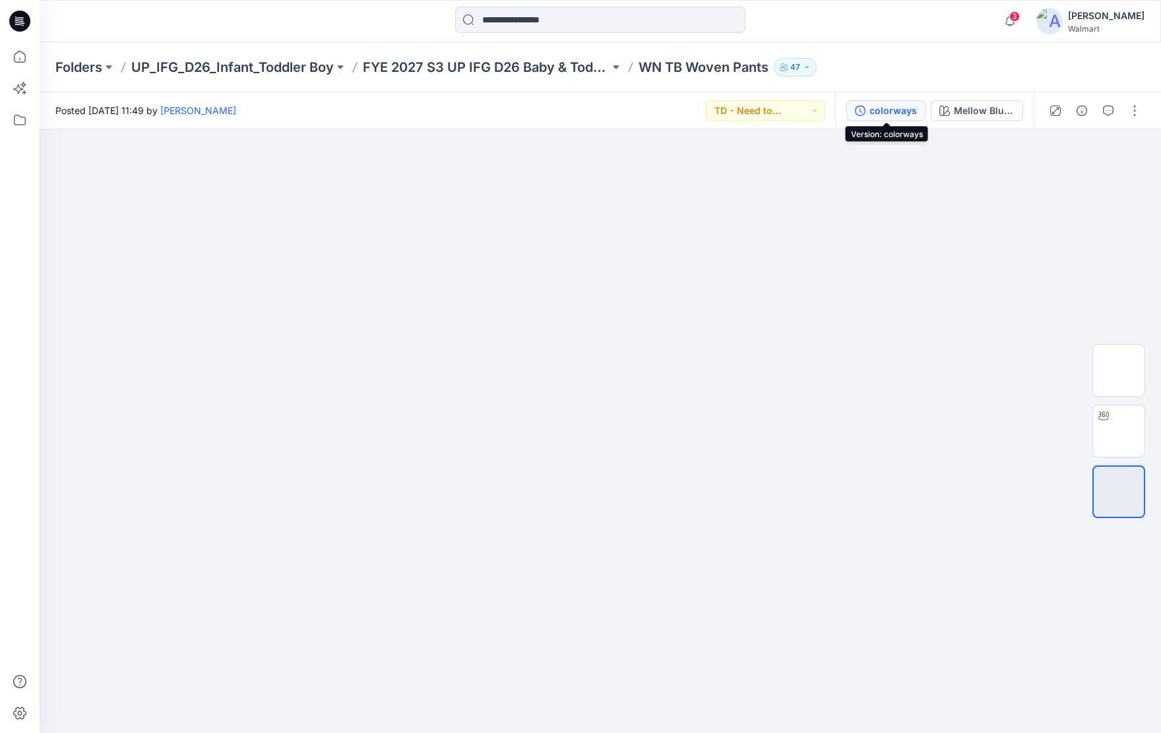
click at [888, 111] on div "colorways" at bounding box center [892, 111] width 47 height 15
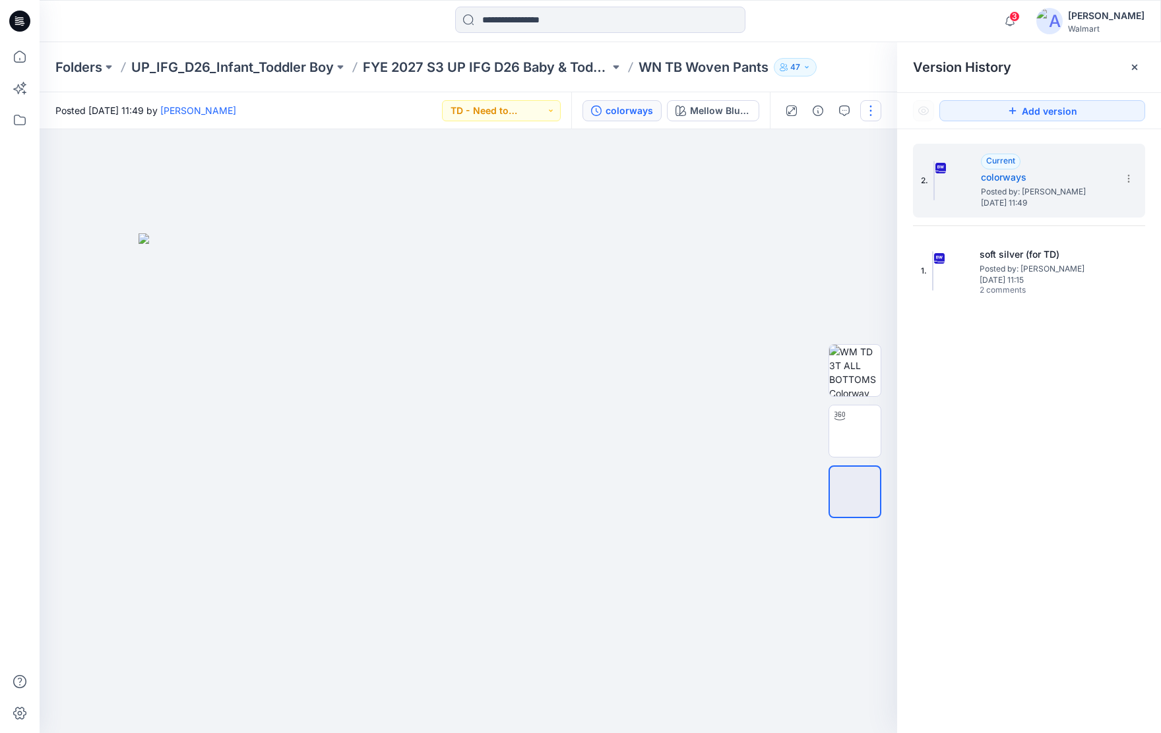
click at [868, 111] on button "button" at bounding box center [870, 110] width 21 height 21
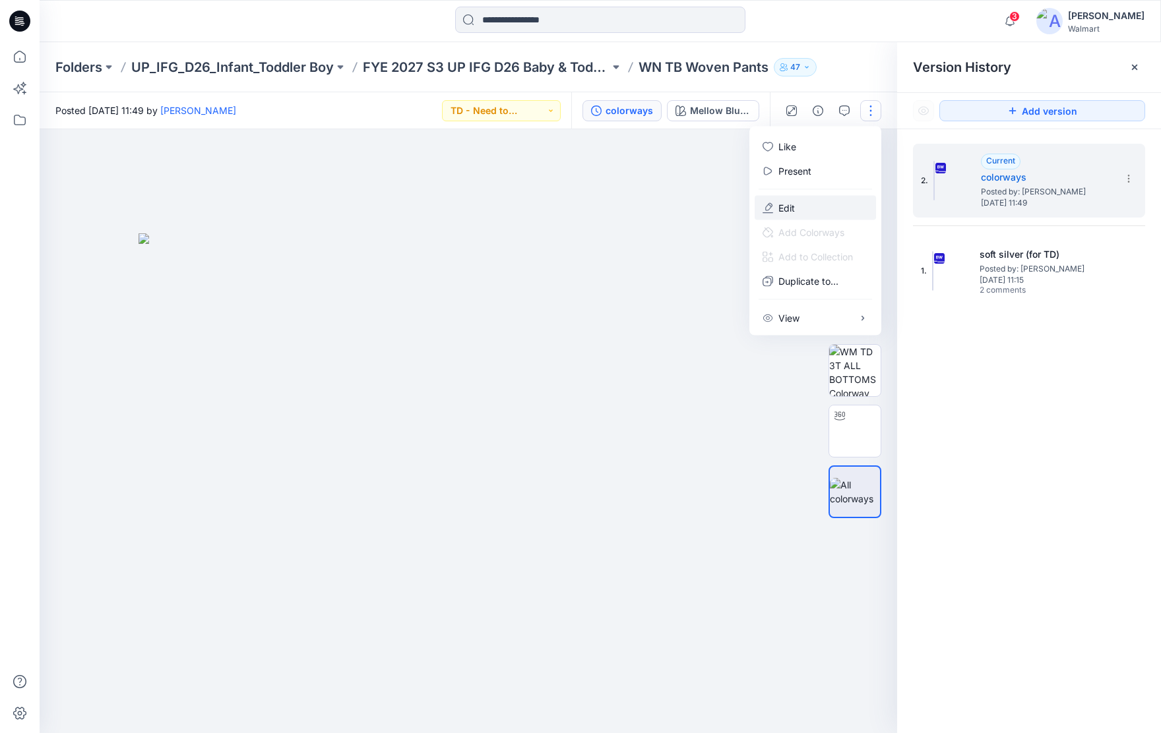
click at [803, 210] on button "Edit" at bounding box center [814, 208] width 121 height 24
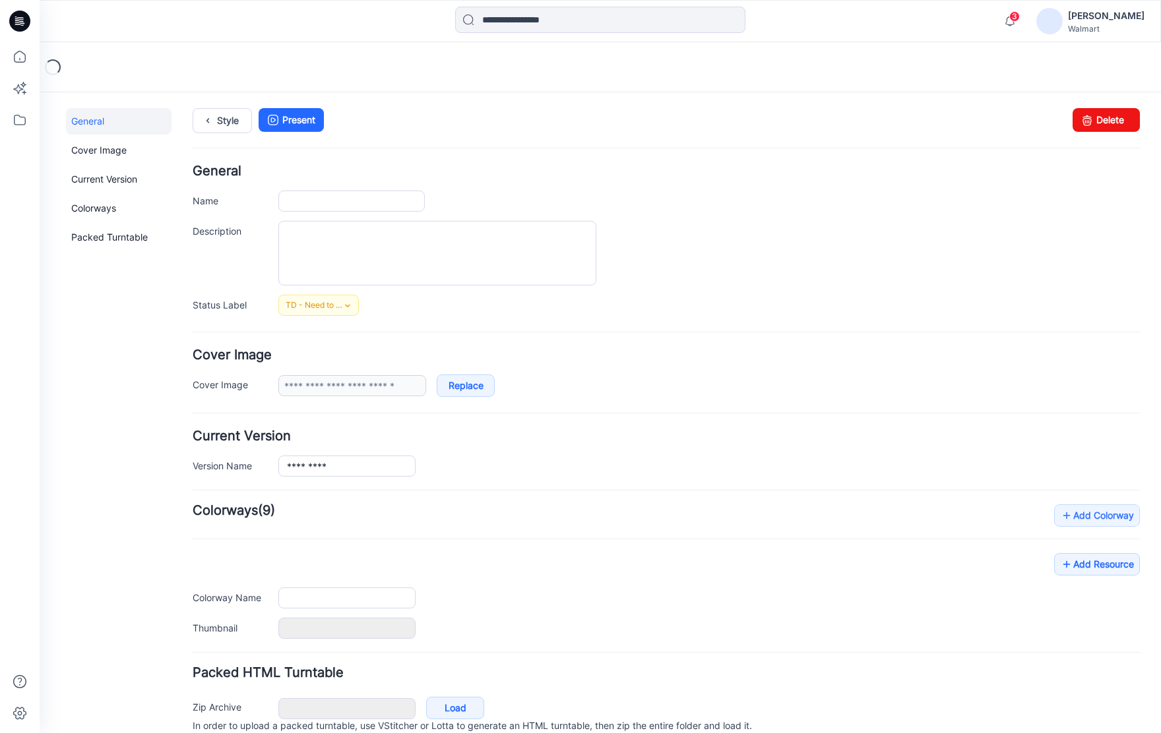
type input "**********"
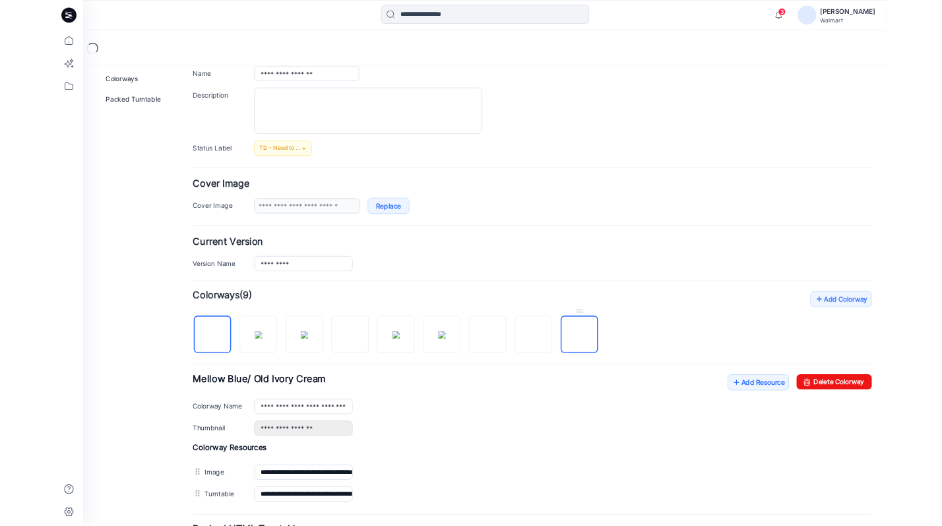
scroll to position [103, 0]
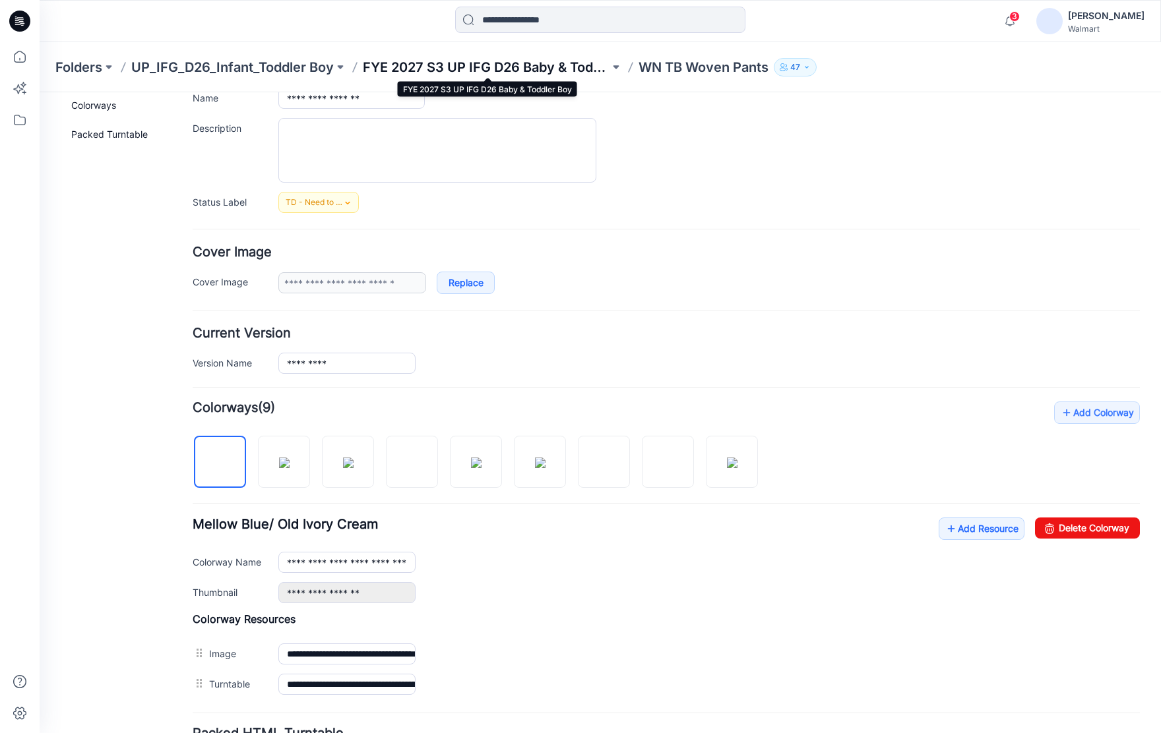
click at [447, 71] on p "FYE 2027 S3 UP IFG D26 Baby & Toddler Boy" at bounding box center [486, 67] width 247 height 18
